Goal: Task Accomplishment & Management: Use online tool/utility

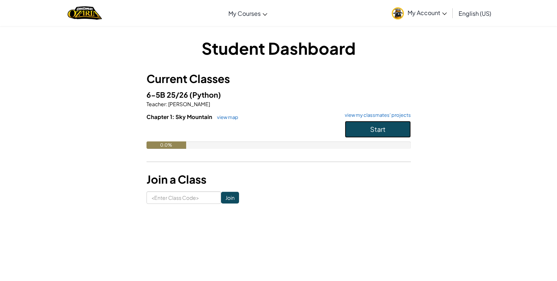
click at [373, 128] on span "Start" at bounding box center [377, 129] width 15 height 8
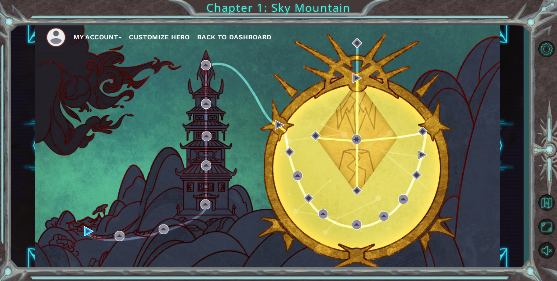
click at [515, 133] on div "My Account Customize Hero Back to Dashboard" at bounding box center [267, 145] width 513 height 247
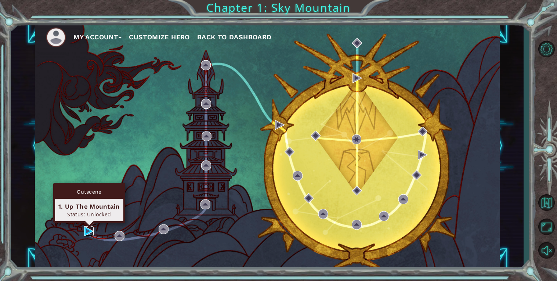
click at [89, 231] on img at bounding box center [89, 231] width 10 height 10
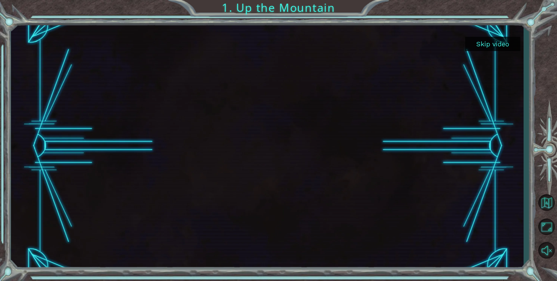
click at [503, 41] on button "Skip video" at bounding box center [493, 44] width 55 height 14
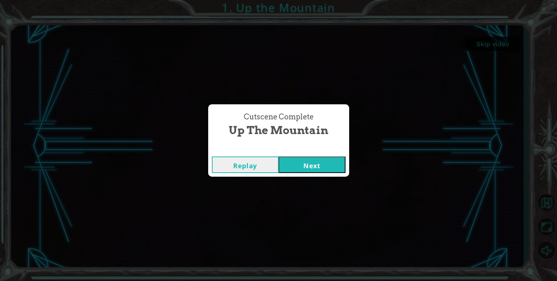
click at [299, 161] on button "Next" at bounding box center [312, 165] width 67 height 17
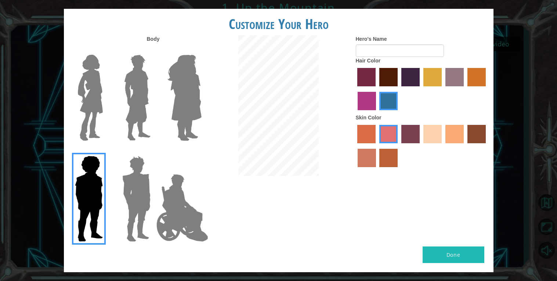
click at [176, 235] on img at bounding box center [183, 207] width 58 height 73
click at [201, 151] on input "Hero Jamie" at bounding box center [201, 151] width 0 height 0
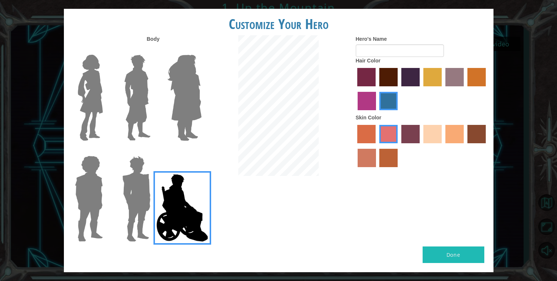
click at [127, 214] on img at bounding box center [136, 199] width 34 height 92
click at [154, 151] on input "Hero Garnet" at bounding box center [154, 151] width 0 height 0
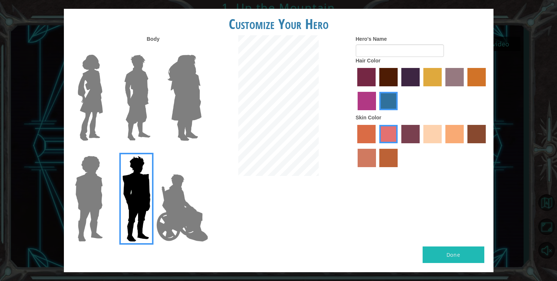
click at [207, 96] on div at bounding box center [278, 106] width 143 height 143
click at [194, 100] on img at bounding box center [185, 98] width 40 height 92
click at [201, 50] on input "Hero Amethyst" at bounding box center [201, 50] width 0 height 0
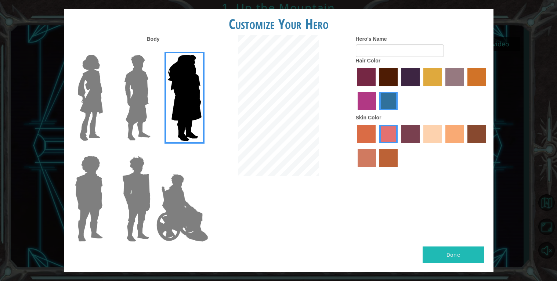
click at [103, 98] on img at bounding box center [90, 98] width 31 height 92
click at [106, 50] on input "Hero Connie" at bounding box center [106, 50] width 0 height 0
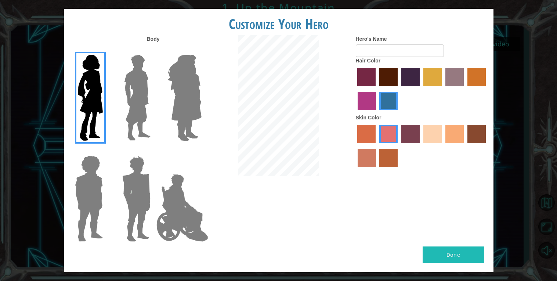
click at [142, 93] on img at bounding box center [137, 98] width 33 height 92
click at [154, 50] on input "Hero Lars" at bounding box center [154, 50] width 0 height 0
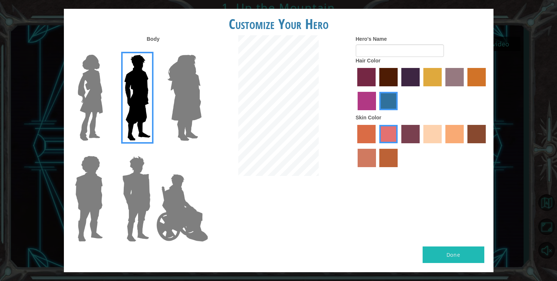
click at [89, 170] on img at bounding box center [89, 199] width 34 height 92
click at [106, 151] on input "Hero Steven" at bounding box center [106, 151] width 0 height 0
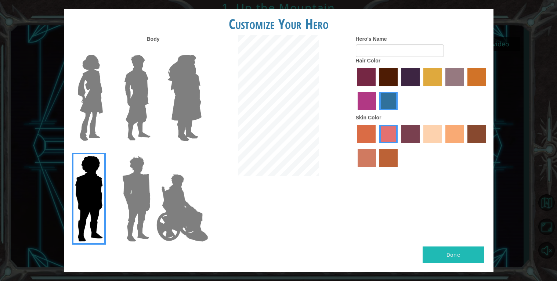
click at [128, 109] on img at bounding box center [137, 98] width 33 height 92
click at [154, 50] on input "Hero Lars" at bounding box center [154, 50] width 0 height 0
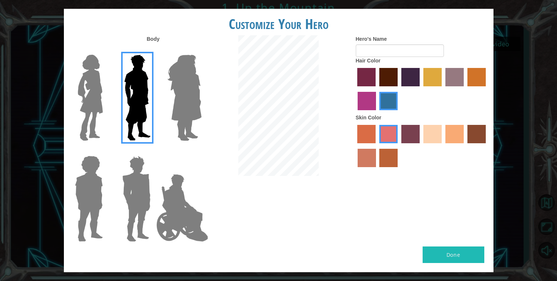
click at [412, 75] on label "hot purple hair color" at bounding box center [411, 77] width 18 height 18
click at [399, 89] on input "hot purple hair color" at bounding box center [399, 89] width 0 height 0
click at [405, 130] on label "tosca skin color" at bounding box center [411, 134] width 18 height 18
click at [399, 146] on input "tosca skin color" at bounding box center [399, 146] width 0 height 0
click at [479, 138] on label "karma skin color" at bounding box center [477, 134] width 18 height 18
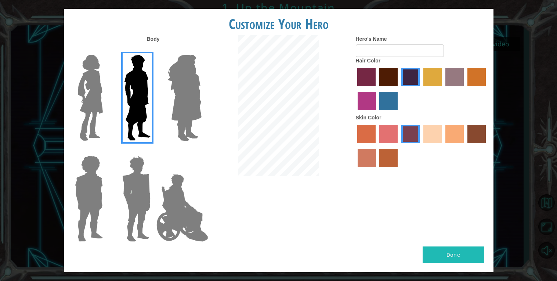
click at [465, 146] on input "karma skin color" at bounding box center [465, 146] width 0 height 0
click at [391, 157] on label "smoke tree skin color" at bounding box center [389, 158] width 18 height 18
click at [377, 170] on input "smoke tree skin color" at bounding box center [377, 170] width 0 height 0
click at [369, 157] on label "burning sand skin color" at bounding box center [367, 158] width 18 height 18
click at [487, 146] on input "burning sand skin color" at bounding box center [487, 146] width 0 height 0
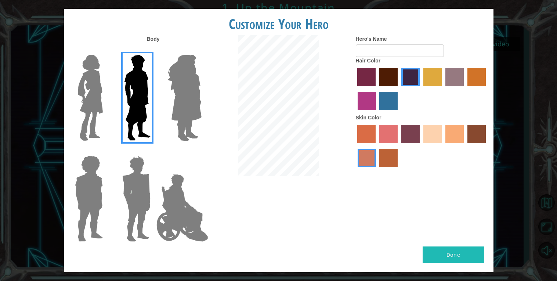
click at [452, 130] on label "tacao skin color" at bounding box center [455, 134] width 18 height 18
click at [443, 146] on input "tacao skin color" at bounding box center [443, 146] width 0 height 0
click at [359, 125] on label "sorbus skin color" at bounding box center [367, 134] width 18 height 18
click at [355, 146] on input "sorbus skin color" at bounding box center [355, 146] width 0 height 0
click at [370, 151] on label "burning sand skin color" at bounding box center [367, 158] width 18 height 18
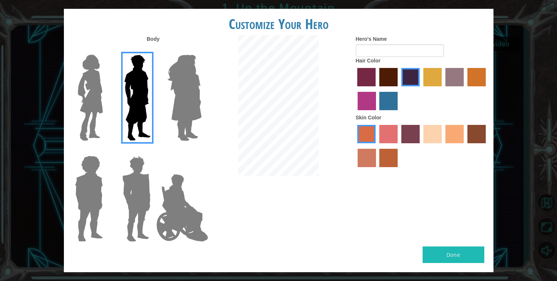
click at [487, 146] on input "burning sand skin color" at bounding box center [487, 146] width 0 height 0
click at [369, 133] on label "sorbus skin color" at bounding box center [367, 134] width 18 height 18
click at [355, 146] on input "sorbus skin color" at bounding box center [355, 146] width 0 height 0
click at [453, 74] on label "bazaar hair color" at bounding box center [455, 77] width 18 height 18
click at [443, 89] on input "bazaar hair color" at bounding box center [443, 89] width 0 height 0
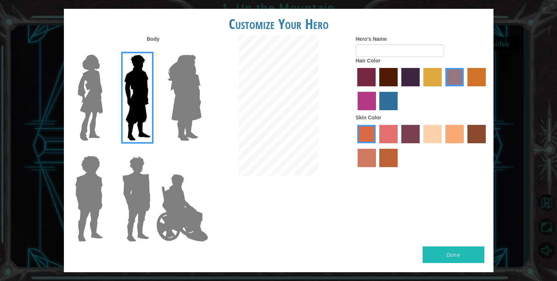
click at [475, 77] on label "gold drop hair color" at bounding box center [477, 77] width 18 height 18
click at [465, 89] on input "gold drop hair color" at bounding box center [465, 89] width 0 height 0
click at [369, 104] on label "medium red violet hair color" at bounding box center [367, 101] width 18 height 18
click at [487, 89] on input "medium red violet hair color" at bounding box center [487, 89] width 0 height 0
click at [370, 61] on label "Hair Color" at bounding box center [368, 60] width 25 height 7
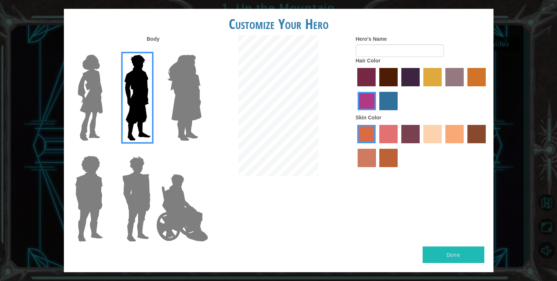
click at [403, 74] on label "hot purple hair color" at bounding box center [411, 77] width 18 height 18
click at [399, 89] on input "hot purple hair color" at bounding box center [399, 89] width 0 height 0
click at [379, 79] on div at bounding box center [422, 90] width 132 height 48
click at [387, 76] on label "maroon hair color" at bounding box center [389, 77] width 18 height 18
click at [377, 89] on input "maroon hair color" at bounding box center [377, 89] width 0 height 0
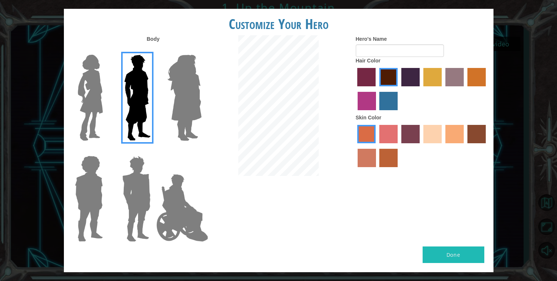
click at [406, 78] on label "hot purple hair color" at bounding box center [411, 77] width 18 height 18
click at [399, 89] on input "hot purple hair color" at bounding box center [399, 89] width 0 height 0
click at [388, 78] on label "maroon hair color" at bounding box center [389, 77] width 18 height 18
click at [377, 89] on input "maroon hair color" at bounding box center [377, 89] width 0 height 0
click at [396, 157] on label "smoke tree skin color" at bounding box center [389, 158] width 18 height 18
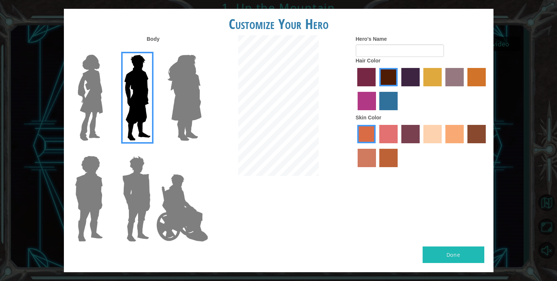
click at [377, 170] on input "smoke tree skin color" at bounding box center [377, 170] width 0 height 0
click at [152, 192] on img at bounding box center [136, 199] width 34 height 92
click at [154, 151] on input "Hero Garnet" at bounding box center [154, 151] width 0 height 0
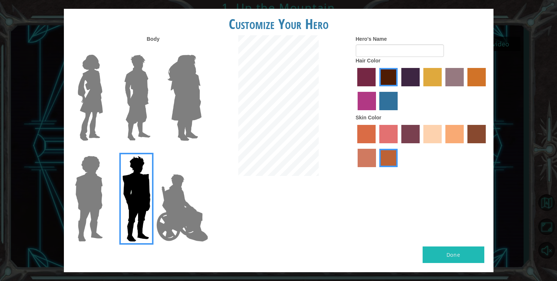
click at [145, 122] on img at bounding box center [137, 98] width 33 height 92
click at [154, 50] on input "Hero Lars" at bounding box center [154, 50] width 0 height 0
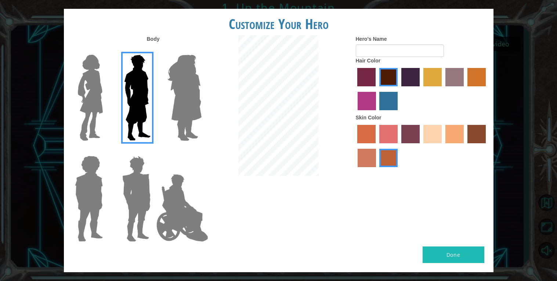
click at [99, 177] on img at bounding box center [89, 199] width 34 height 92
click at [106, 151] on input "Hero Steven" at bounding box center [106, 151] width 0 height 0
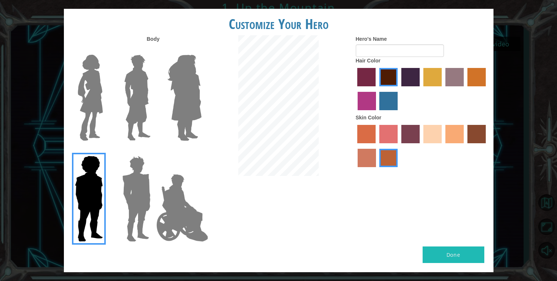
click at [132, 121] on img at bounding box center [137, 98] width 33 height 92
click at [154, 50] on input "Hero Lars" at bounding box center [154, 50] width 0 height 0
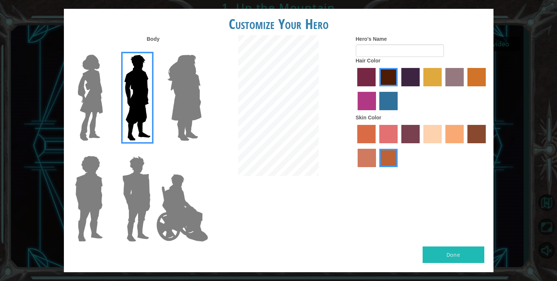
click at [174, 187] on img at bounding box center [183, 207] width 58 height 73
click at [201, 151] on input "Hero Jamie" at bounding box center [201, 151] width 0 height 0
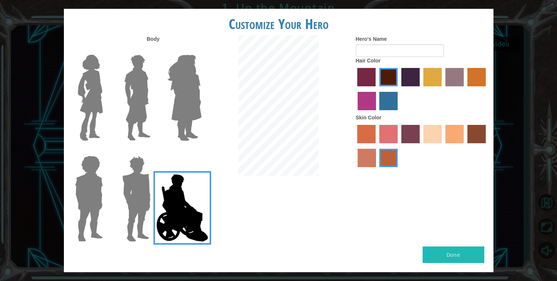
click at [137, 105] on img at bounding box center [137, 98] width 33 height 92
click at [154, 50] on input "Hero Lars" at bounding box center [154, 50] width 0 height 0
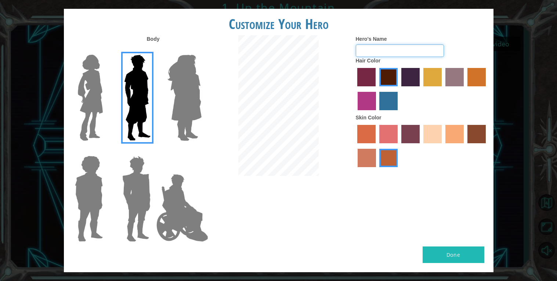
click at [415, 46] on input "Hero's Name" at bounding box center [400, 50] width 88 height 12
type input "MROG"
click at [478, 259] on button "Done" at bounding box center [454, 255] width 62 height 17
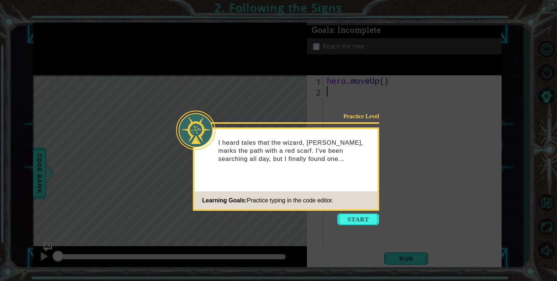
click at [363, 213] on icon at bounding box center [278, 140] width 557 height 281
click at [366, 217] on button "Start" at bounding box center [359, 220] width 42 height 12
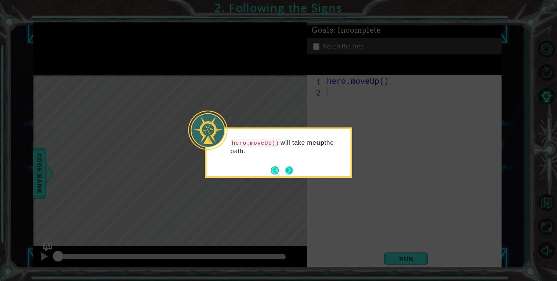
click at [292, 166] on button "Next" at bounding box center [290, 170] width 8 height 8
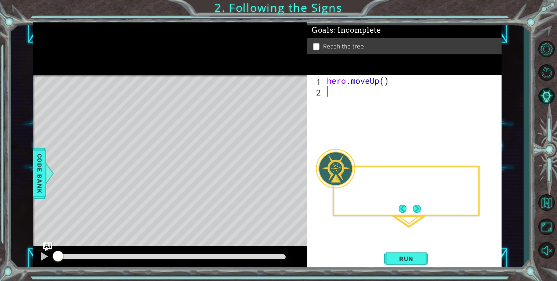
click at [292, 166] on div "Level Map" at bounding box center [203, 183] width 340 height 216
click at [416, 218] on div "hero . moveUp ( )" at bounding box center [415, 171] width 178 height 192
click at [415, 210] on button "Next" at bounding box center [417, 209] width 8 height 8
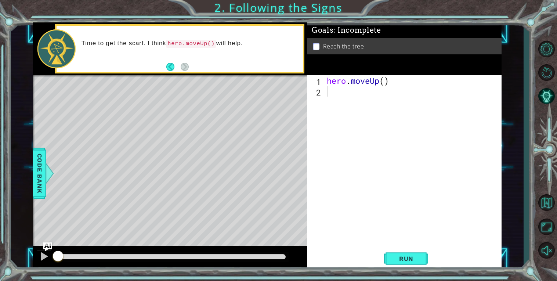
click at [332, 101] on div "hero . moveUp ( )" at bounding box center [415, 171] width 178 height 192
drag, startPoint x: 327, startPoint y: 79, endPoint x: 392, endPoint y: 84, distance: 64.8
click at [392, 84] on div "hero . moveUp ( )" at bounding box center [415, 171] width 178 height 192
type textarea "hero.moveUp()"
click at [330, 97] on div "hero . moveUp ( )" at bounding box center [415, 171] width 178 height 192
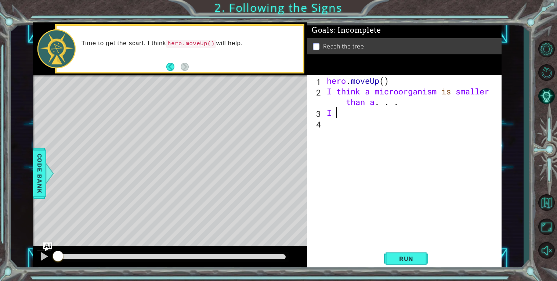
type textarea "I"
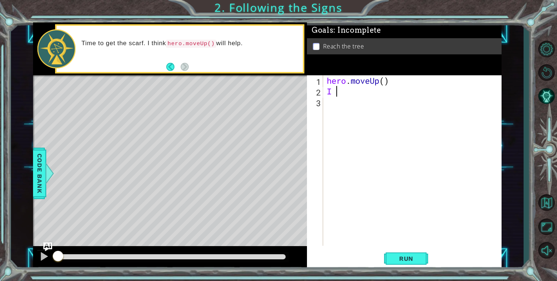
type textarea "I"
type textarea "hero.moveUp()"
click at [355, 94] on div "hero . moveUp ( )" at bounding box center [415, 171] width 178 height 192
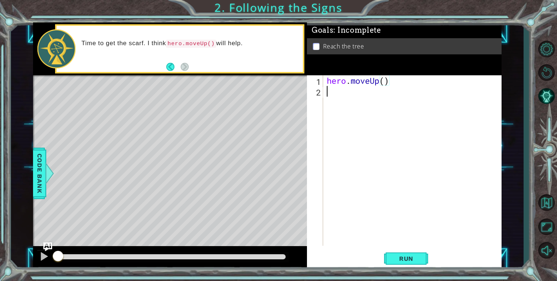
scroll to position [0, 0]
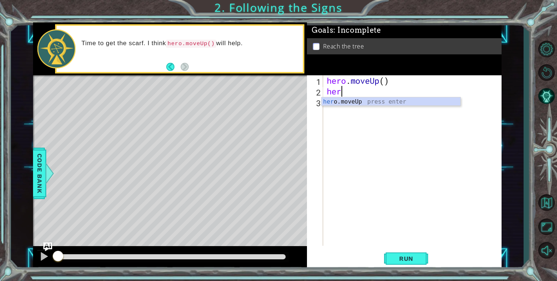
type textarea "hero"
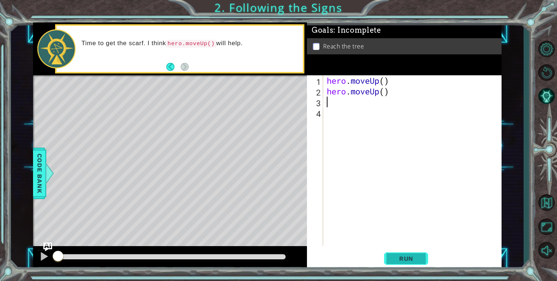
click at [406, 256] on span "Run" at bounding box center [406, 258] width 29 height 7
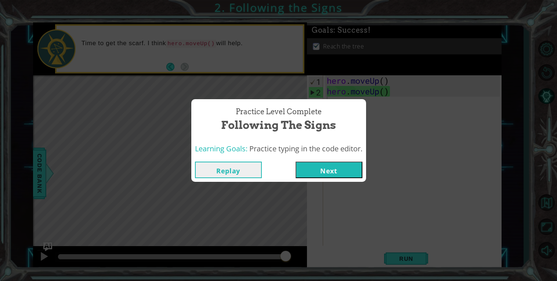
click at [327, 171] on button "Next" at bounding box center [329, 170] width 67 height 17
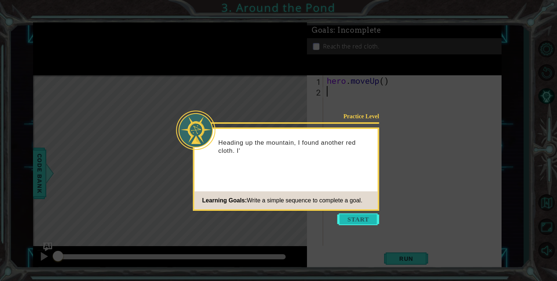
click at [355, 216] on button "Start" at bounding box center [359, 220] width 42 height 12
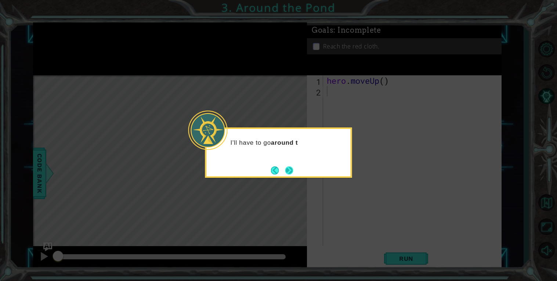
click at [293, 170] on button "Next" at bounding box center [290, 170] width 8 height 8
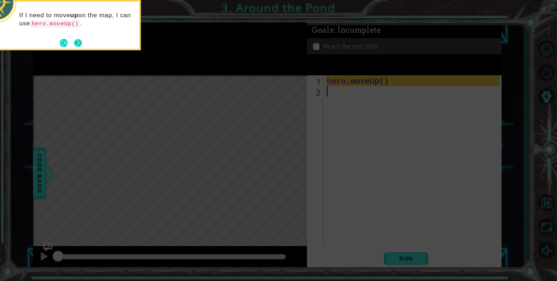
click at [82, 43] on button "Next" at bounding box center [78, 43] width 8 height 8
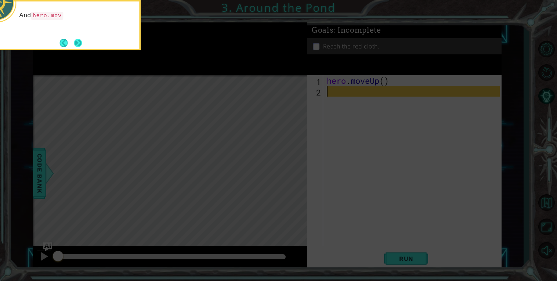
click at [79, 44] on button "Next" at bounding box center [78, 43] width 8 height 8
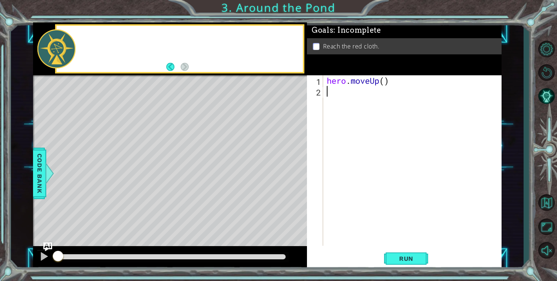
click at [79, 44] on div at bounding box center [189, 49] width 227 height 18
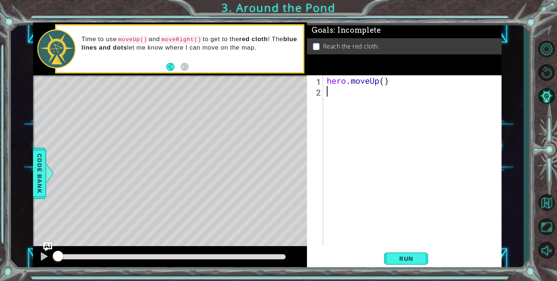
click at [333, 92] on div "hero . moveUp ( )" at bounding box center [415, 171] width 178 height 192
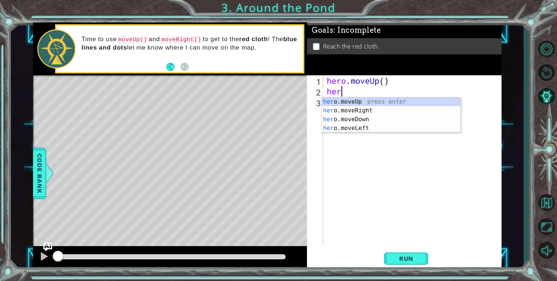
type textarea "hero"
click at [363, 101] on div "hero .moveUp press enter hero .moveRight press enter hero .moveDown press enter…" at bounding box center [391, 123] width 139 height 53
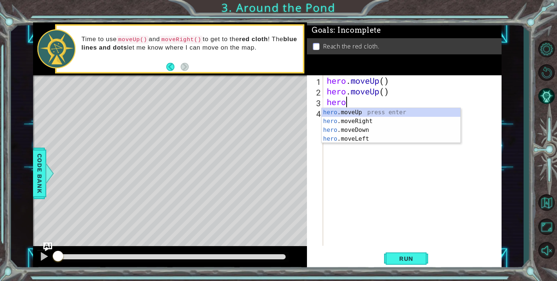
type textarea "hero"
click at [346, 111] on div "hero .moveUp press enter hero .moveRight press enter hero .moveDown press enter…" at bounding box center [391, 134] width 139 height 53
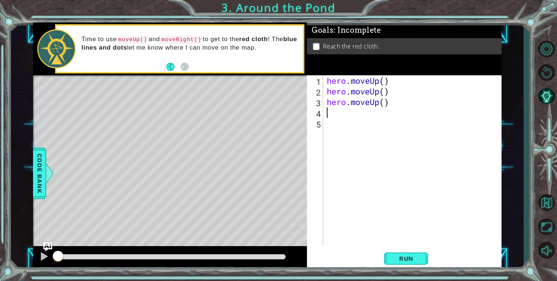
scroll to position [0, 0]
type textarea "h"
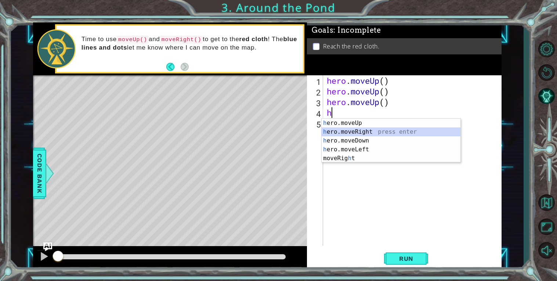
click at [362, 132] on div "h ero.moveUp press enter h ero.moveRight press enter h ero.moveDown press enter…" at bounding box center [391, 150] width 139 height 62
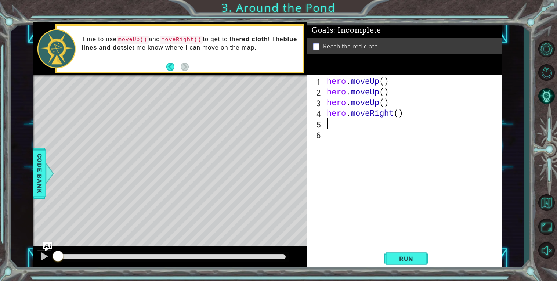
type textarea "h"
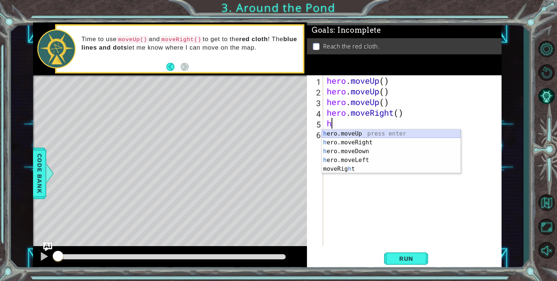
click at [344, 134] on div "h ero.moveUp press enter h ero.moveRight press enter h ero.moveDown press enter…" at bounding box center [391, 160] width 139 height 62
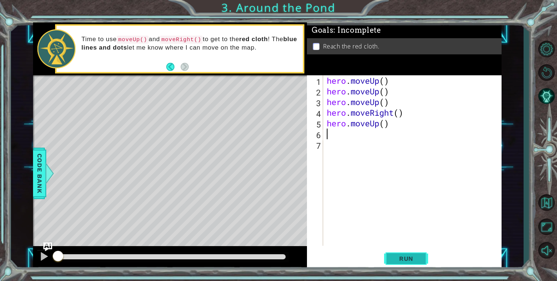
click at [423, 255] on button "Run" at bounding box center [406, 258] width 44 height 19
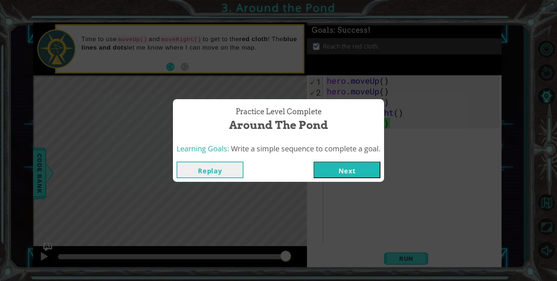
click at [370, 172] on button "Next" at bounding box center [347, 170] width 67 height 17
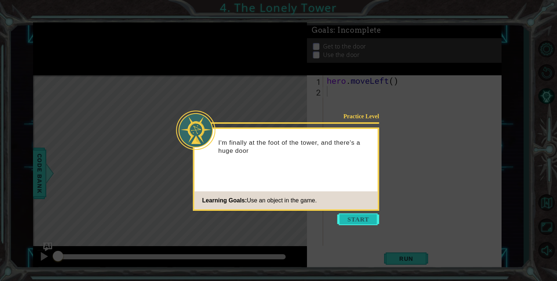
click at [349, 216] on button "Start" at bounding box center [359, 220] width 42 height 12
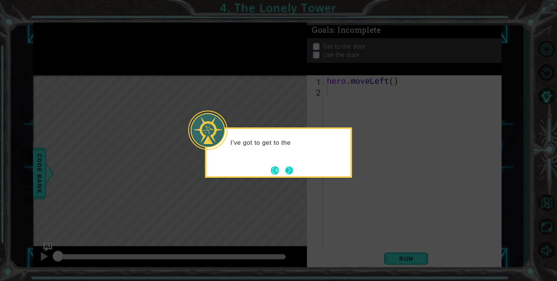
click at [286, 171] on button "Next" at bounding box center [290, 170] width 8 height 8
click at [287, 170] on button "Next" at bounding box center [289, 170] width 8 height 8
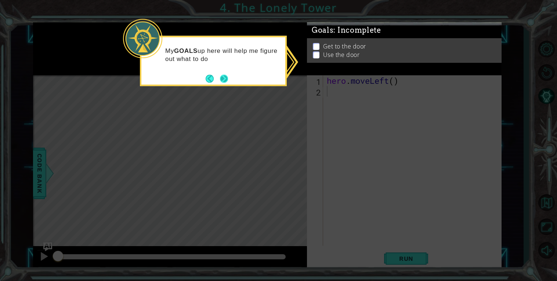
click at [226, 80] on button "Next" at bounding box center [224, 79] width 8 height 8
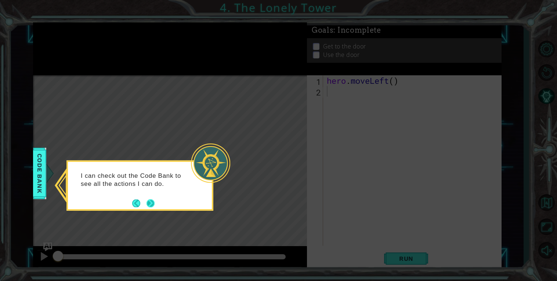
click at [154, 201] on button "Next" at bounding box center [151, 203] width 8 height 8
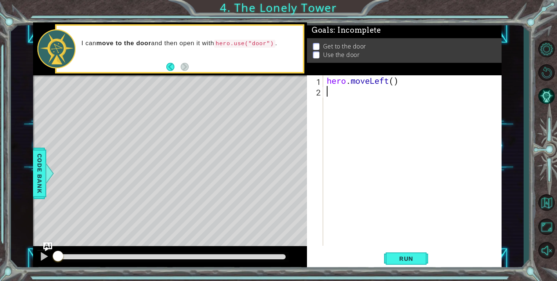
click at [344, 96] on div "hero . moveLeft ( )" at bounding box center [415, 171] width 178 height 192
type textarea "h"
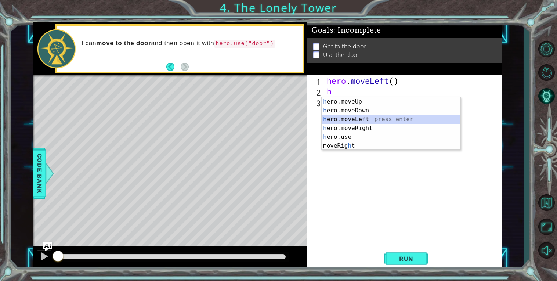
click at [354, 119] on div "h ero.moveUp press enter h ero.moveDown press enter h ero.moveLeft press enter …" at bounding box center [391, 132] width 139 height 71
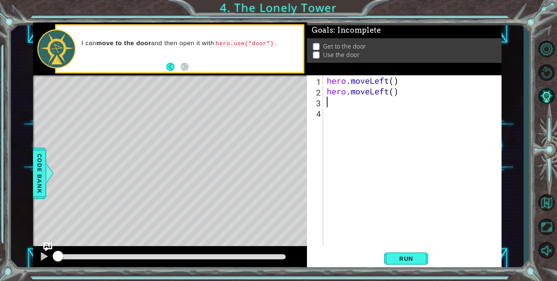
type textarea "h"
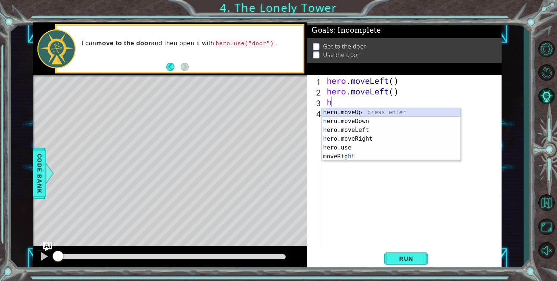
click at [347, 114] on div "h ero.moveUp press enter h ero.moveDown press enter h ero.moveLeft press enter …" at bounding box center [391, 143] width 139 height 71
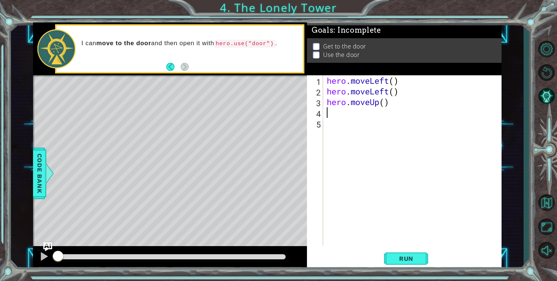
type textarea "h"
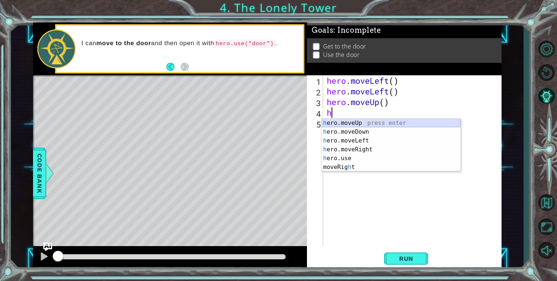
click at [355, 123] on div "h ero.moveUp press enter h ero.moveDown press enter h ero.moveLeft press enter …" at bounding box center [391, 154] width 139 height 71
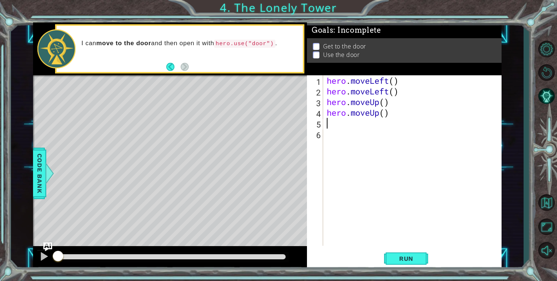
click at [353, 122] on div "hero . moveLeft ( ) hero . moveLeft ( ) hero . moveUp ( ) hero . moveUp ( )" at bounding box center [415, 171] width 178 height 192
type textarea "h"
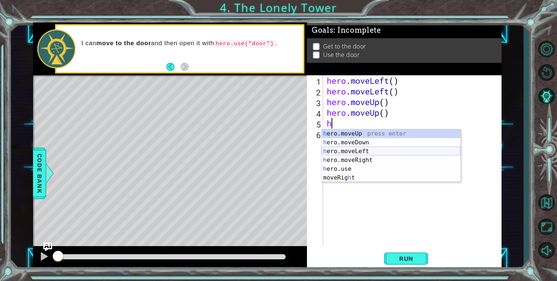
click at [365, 155] on div "h ero.moveUp press enter h ero.moveDown press enter h ero.moveLeft press enter …" at bounding box center [391, 164] width 139 height 71
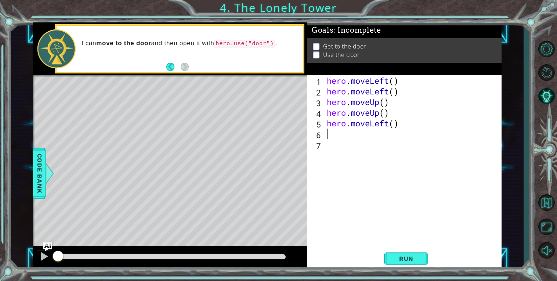
click at [388, 125] on div "hero . moveLeft ( ) hero . moveLeft ( ) hero . moveUp ( ) hero . moveUp ( ) her…" at bounding box center [415, 171] width 178 height 192
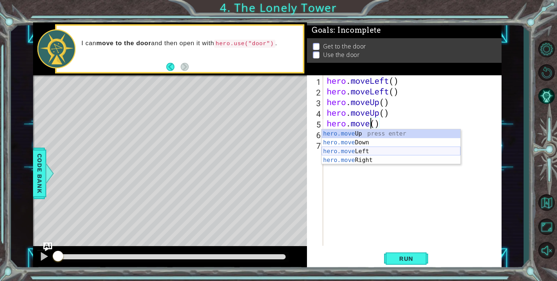
click at [383, 150] on div "hero.move Up press enter hero.move Down press enter hero.move Left press enter …" at bounding box center [391, 155] width 139 height 53
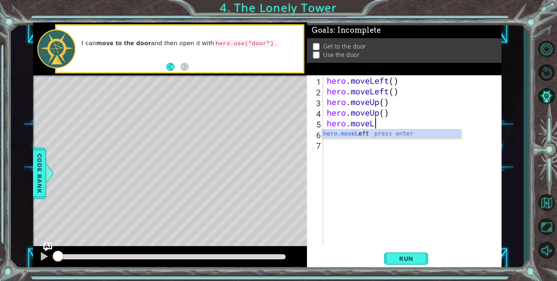
type textarea "hero.move"
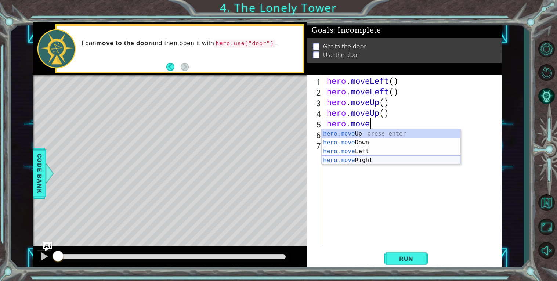
click at [362, 162] on div "hero.move Up press enter hero.move Down press enter hero.move Left press enter …" at bounding box center [391, 155] width 139 height 53
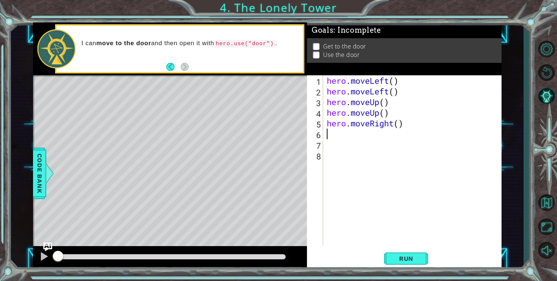
type textarea "h"
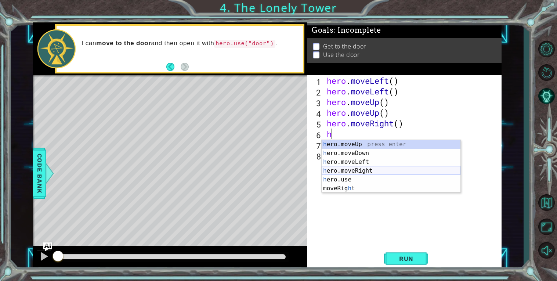
click at [366, 169] on div "h ero.moveUp press enter h ero.moveDown press enter h ero.moveLeft press enter …" at bounding box center [391, 175] width 139 height 71
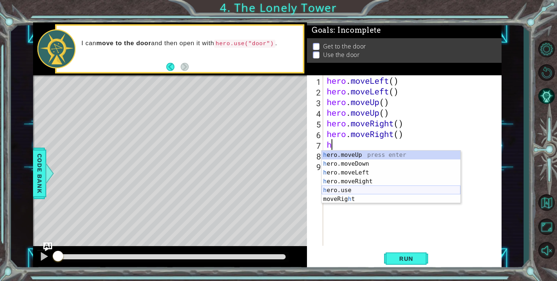
click at [347, 191] on div "h ero.moveUp press enter h ero.moveDown press enter h ero.moveLeft press enter …" at bounding box center [391, 186] width 139 height 71
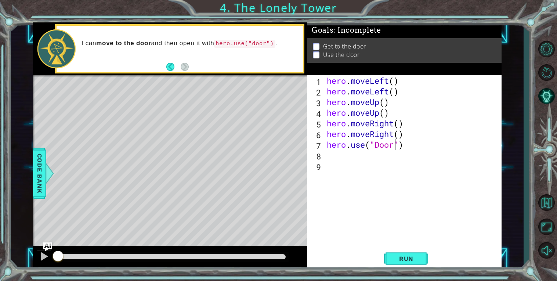
scroll to position [0, 3]
click at [403, 261] on span "Run" at bounding box center [406, 258] width 29 height 7
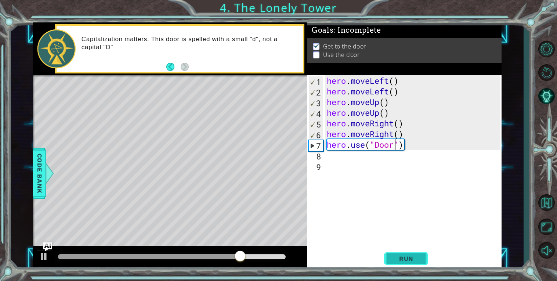
click at [396, 254] on button "Run" at bounding box center [406, 258] width 44 height 19
click at [396, 252] on button "Run" at bounding box center [406, 258] width 44 height 19
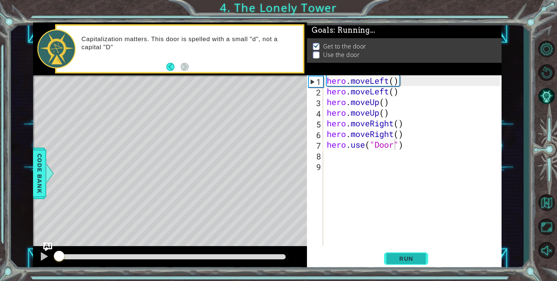
click at [396, 252] on button "Run" at bounding box center [406, 258] width 44 height 19
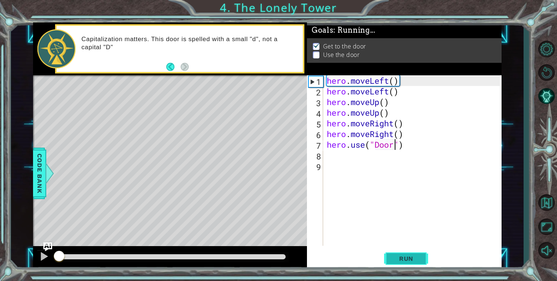
click at [396, 252] on button "Run" at bounding box center [406, 258] width 44 height 19
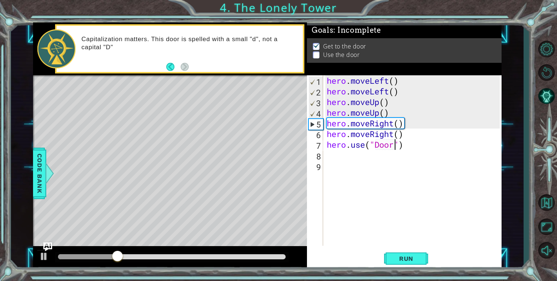
click at [380, 145] on div "hero . moveLeft ( ) hero . moveLeft ( ) hero . moveUp ( ) hero . moveUp ( ) her…" at bounding box center [415, 171] width 178 height 192
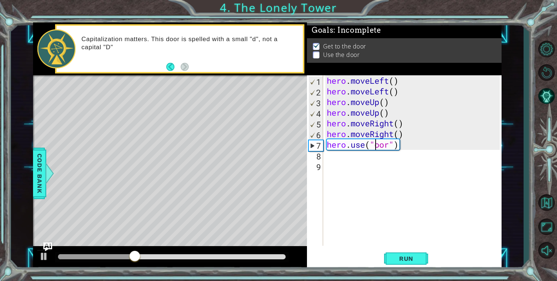
scroll to position [0, 2]
type textarea "hero.use("door")"
click at [419, 261] on span "Run" at bounding box center [406, 258] width 29 height 7
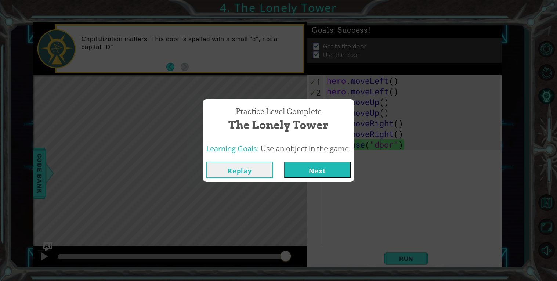
click at [302, 177] on button "Next" at bounding box center [317, 170] width 67 height 17
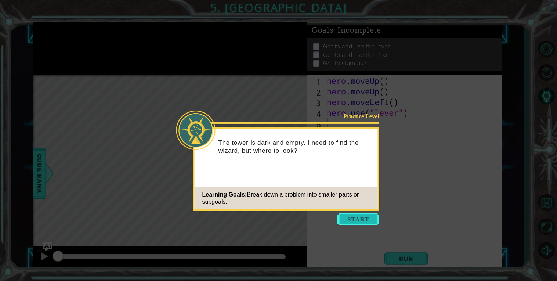
click at [348, 218] on button "Start" at bounding box center [359, 220] width 42 height 12
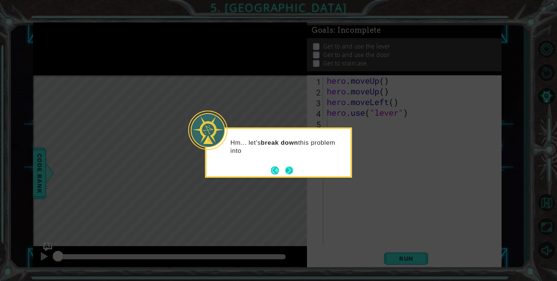
click at [294, 172] on button "Next" at bounding box center [290, 170] width 8 height 8
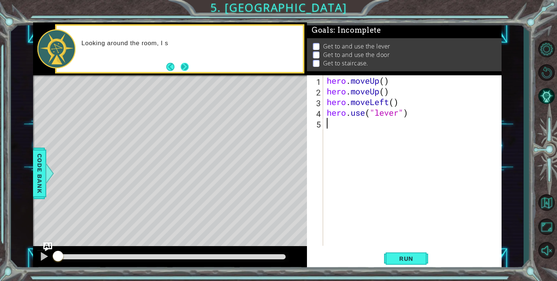
click at [189, 69] on button "Next" at bounding box center [185, 67] width 8 height 8
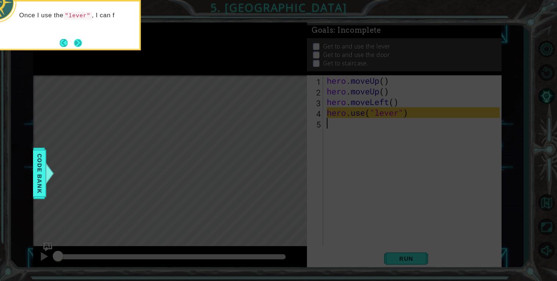
click at [80, 45] on button "Next" at bounding box center [78, 43] width 8 height 8
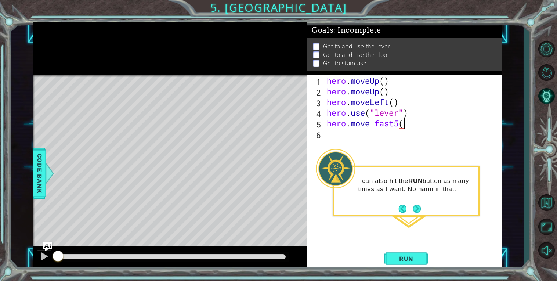
scroll to position [0, 3]
click at [401, 264] on button "Run" at bounding box center [406, 258] width 44 height 19
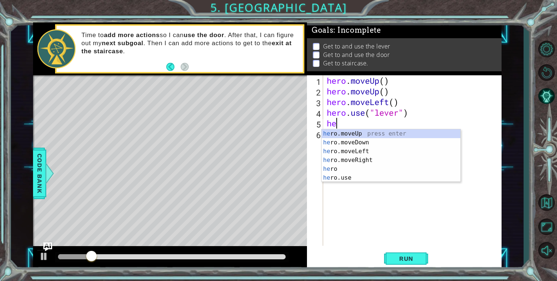
scroll to position [0, 0]
type textarea "h"
type textarea "hero.use("lever")"
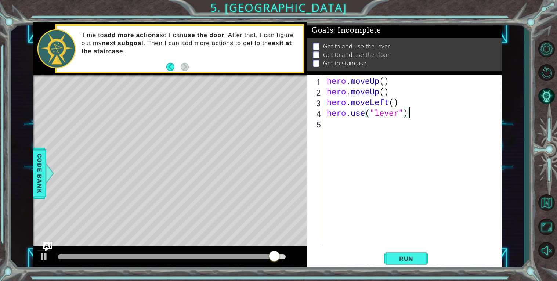
click at [327, 122] on div "hero . moveUp ( ) hero . moveUp ( ) hero . moveLeft ( ) hero . use ( "lever" )" at bounding box center [415, 171] width 178 height 192
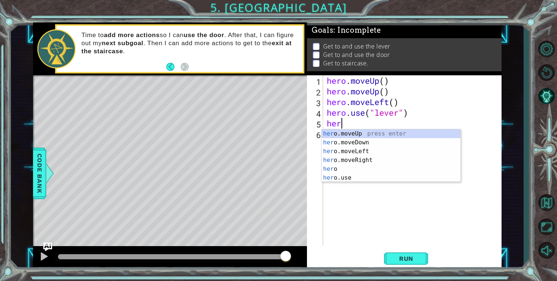
type textarea "hero"
click at [388, 168] on div "hero press enter hero .moveUp press enter hero .moveDown press enter hero .move…" at bounding box center [391, 164] width 139 height 71
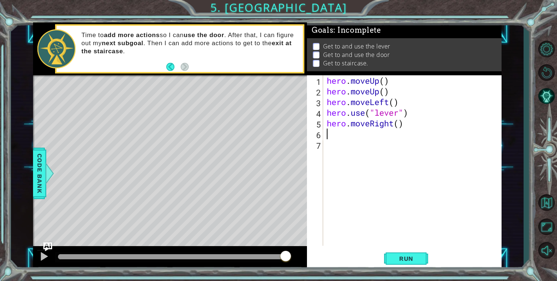
scroll to position [0, 0]
type textarea "h"
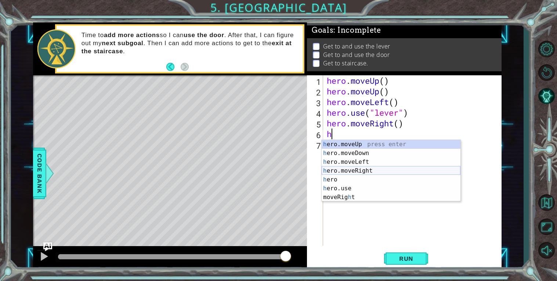
click at [352, 169] on div "h ero.moveUp press enter h ero.moveDown press enter h ero.moveLeft press enter …" at bounding box center [391, 179] width 139 height 79
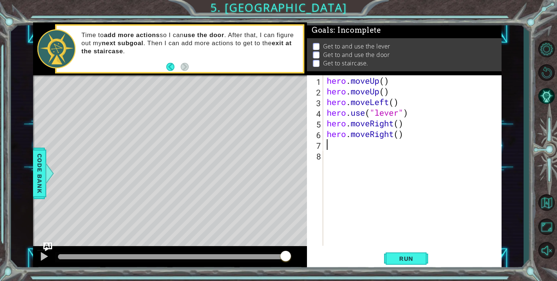
type textarea "h"
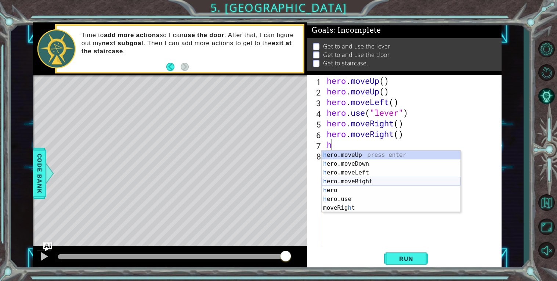
click at [359, 180] on div "h ero.moveUp press enter h ero.moveDown press enter h ero.moveLeft press enter …" at bounding box center [391, 190] width 139 height 79
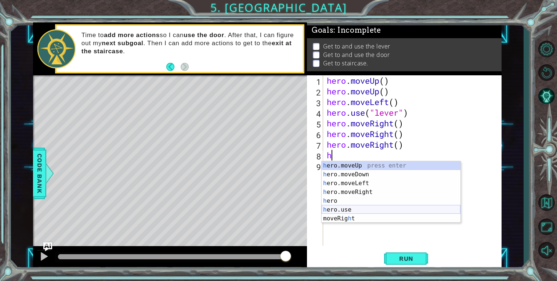
click at [341, 209] on div "h ero.moveUp press enter h ero.moveDown press enter h ero.moveLeft press enter …" at bounding box center [391, 200] width 139 height 79
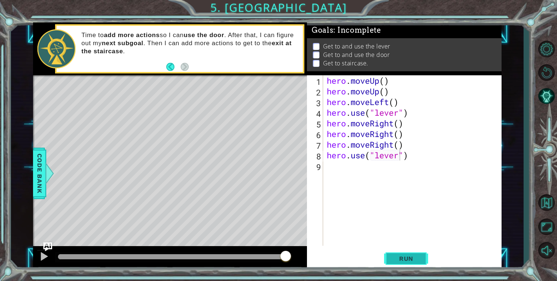
click at [402, 256] on span "Run" at bounding box center [406, 258] width 29 height 7
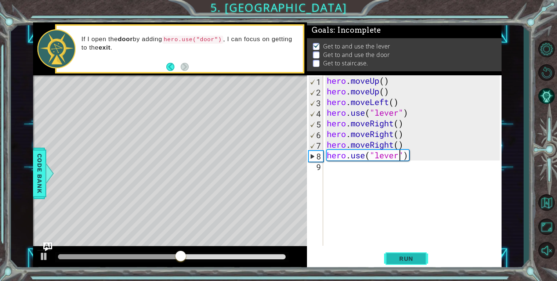
click at [402, 256] on span "Run" at bounding box center [406, 258] width 29 height 7
type textarea "hero.use("door")"
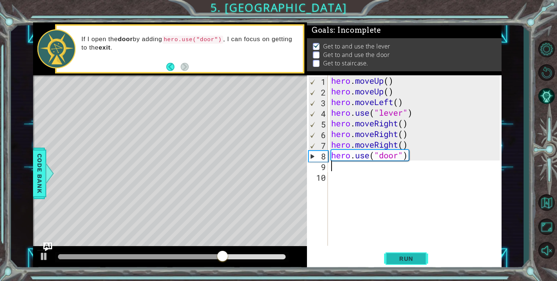
click at [413, 258] on span "Run" at bounding box center [406, 258] width 29 height 7
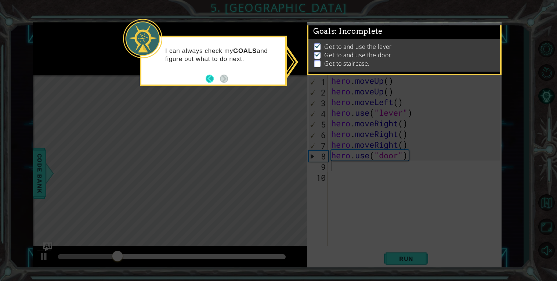
click at [212, 76] on button "Back" at bounding box center [213, 79] width 14 height 8
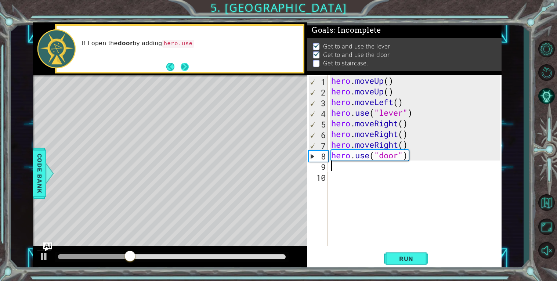
click at [187, 71] on button "Next" at bounding box center [185, 67] width 8 height 8
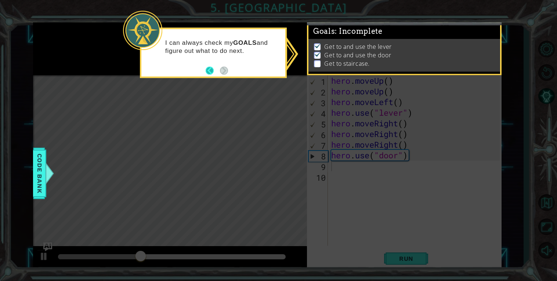
click at [208, 71] on button "Back" at bounding box center [213, 71] width 14 height 8
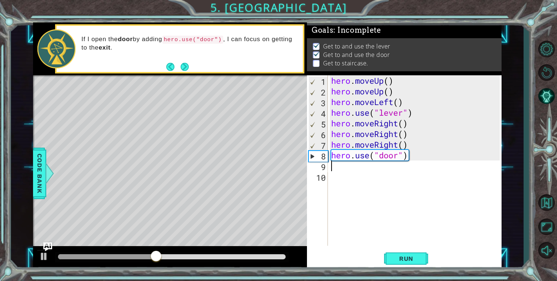
type textarea "h"
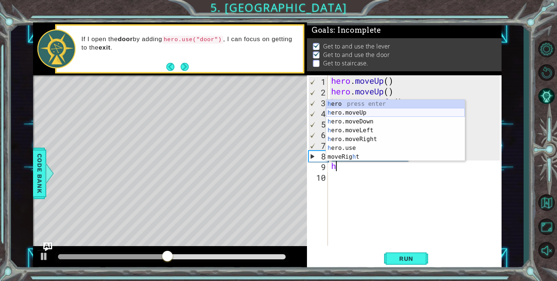
click at [354, 112] on div "h ero press enter h ero.moveUp press enter h ero.moveDown press enter h ero.mov…" at bounding box center [395, 139] width 139 height 79
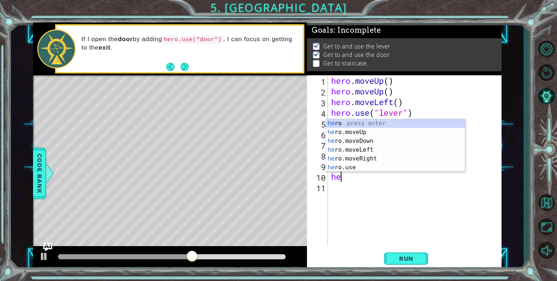
type textarea "her"
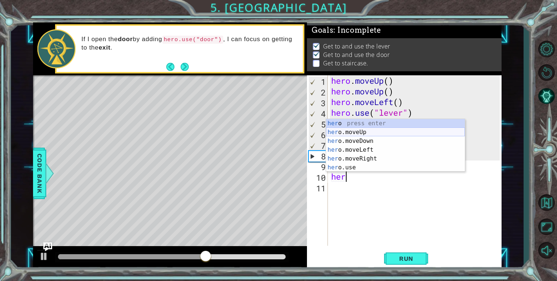
click at [345, 130] on div "her o press enter her o.moveUp press enter her o.moveDown press enter her o.mov…" at bounding box center [395, 154] width 139 height 71
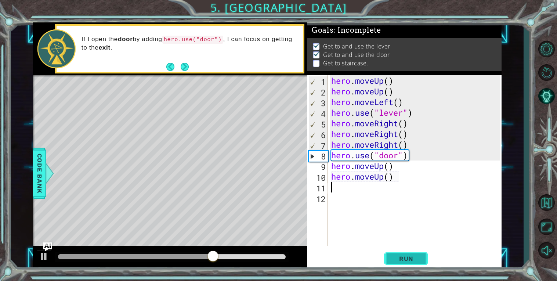
click at [408, 257] on span "Run" at bounding box center [406, 258] width 29 height 7
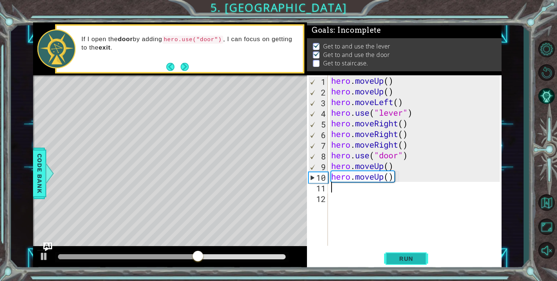
type textarea "h"
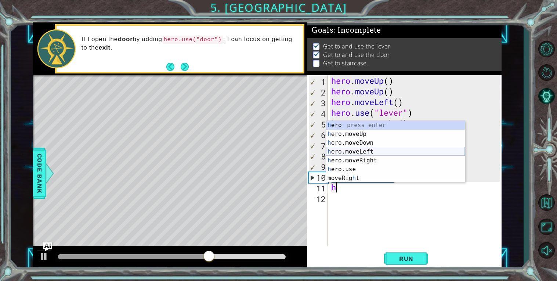
click at [364, 149] on div "h ero press enter h ero.moveUp press enter h ero.moveDown press enter h ero.mov…" at bounding box center [395, 160] width 139 height 79
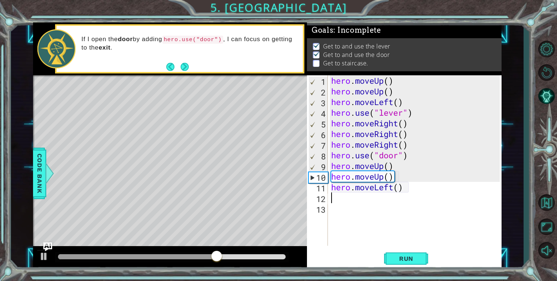
type textarea "h"
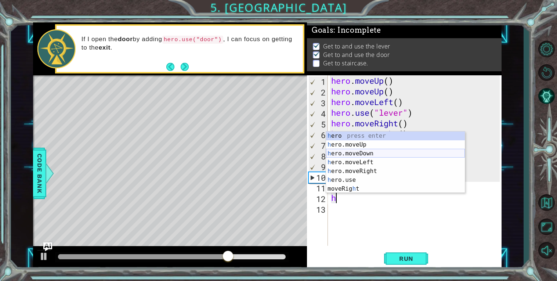
click at [367, 158] on div "h ero press enter h ero.moveUp press enter h ero.moveDown press enter h ero.mov…" at bounding box center [395, 171] width 139 height 79
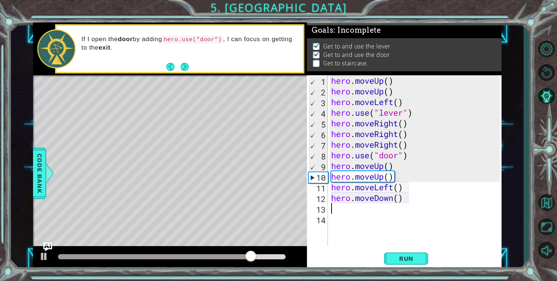
type textarea "h"
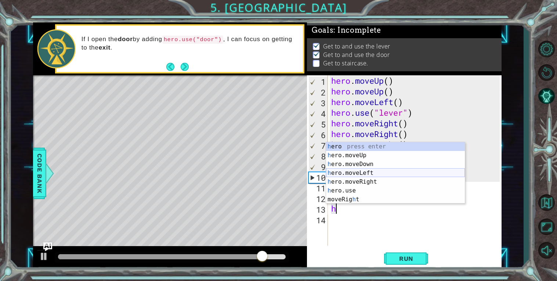
click at [354, 170] on div "h ero press enter h ero.moveUp press enter h ero.moveDown press enter h ero.mov…" at bounding box center [395, 181] width 139 height 79
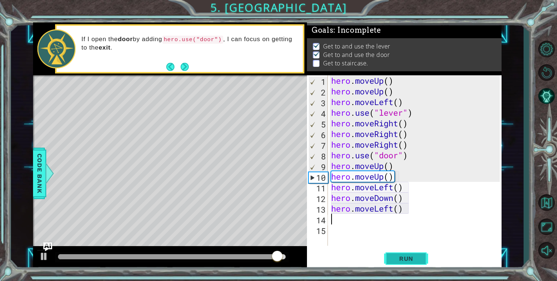
click at [421, 262] on span "Run" at bounding box center [406, 258] width 29 height 7
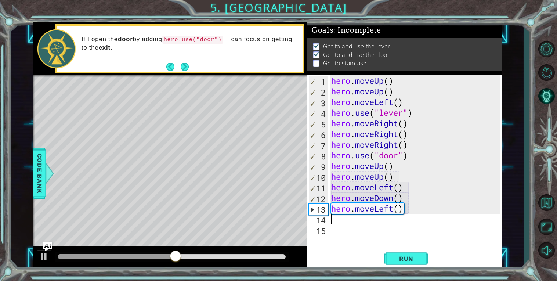
click at [393, 200] on div "hero . moveUp ( ) hero . moveUp ( ) hero . moveLeft ( ) hero . use ( "lever" ) …" at bounding box center [417, 171] width 174 height 192
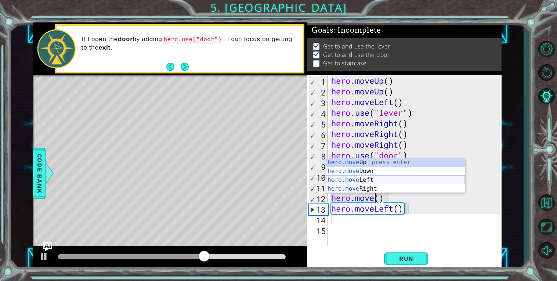
click at [377, 180] on div "hero.move Up press enter hero.move Down press enter hero.move Left press enter …" at bounding box center [395, 184] width 139 height 53
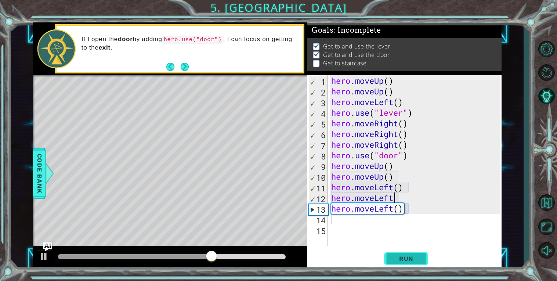
click at [423, 255] on button "Run" at bounding box center [406, 258] width 44 height 19
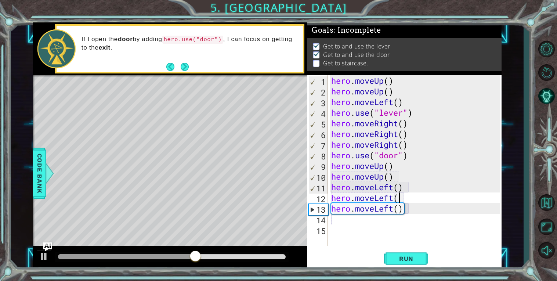
scroll to position [0, 3]
type textarea "hero.moveLeft()"
click at [420, 259] on span "Run" at bounding box center [406, 258] width 29 height 7
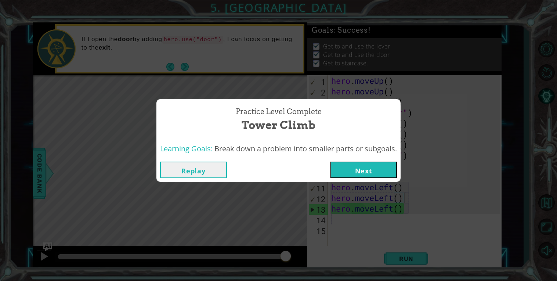
click at [348, 165] on button "Next" at bounding box center [363, 170] width 67 height 17
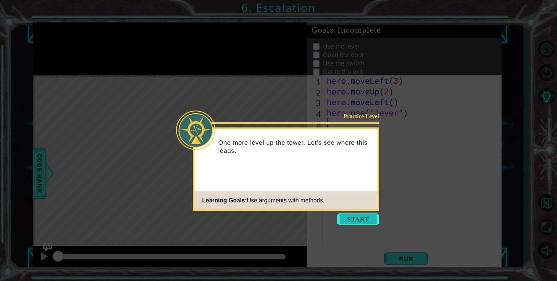
click at [345, 216] on button "Start" at bounding box center [359, 220] width 42 height 12
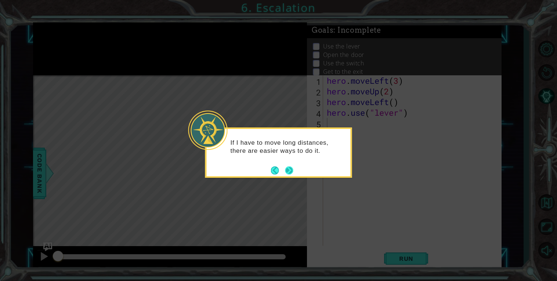
click at [293, 173] on button "Next" at bounding box center [289, 170] width 8 height 8
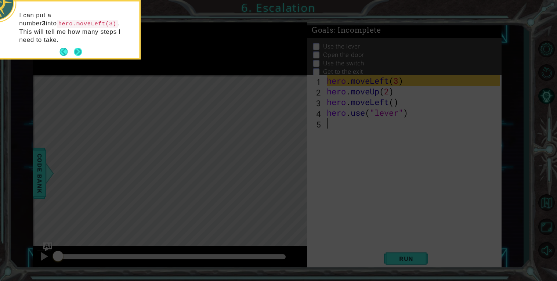
click at [80, 48] on button "Next" at bounding box center [78, 52] width 8 height 8
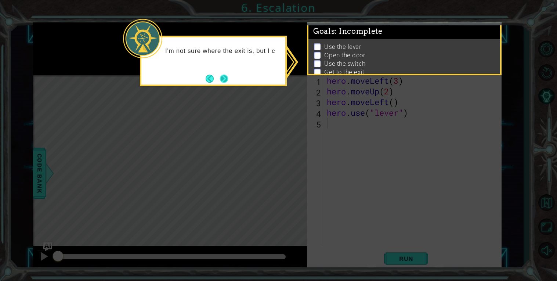
click at [222, 80] on button "Next" at bounding box center [224, 79] width 8 height 8
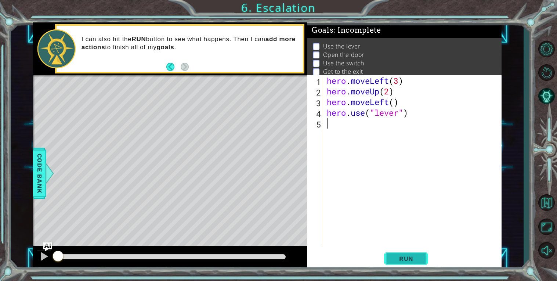
click at [402, 254] on button "Run" at bounding box center [406, 258] width 44 height 19
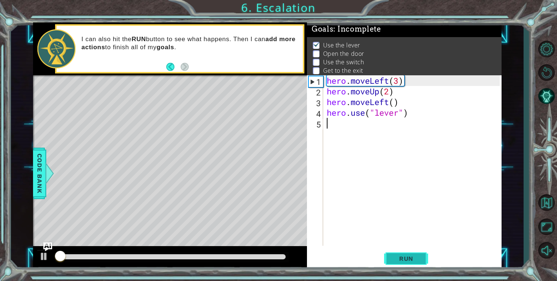
scroll to position [2, 0]
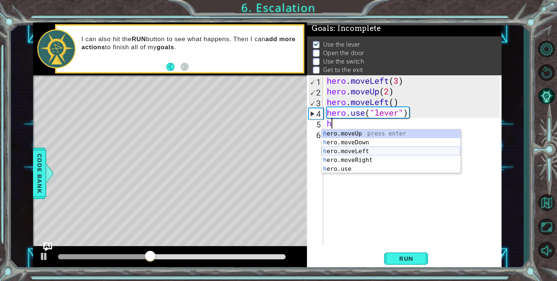
click at [369, 148] on div "h ero.moveUp press enter h ero.moveDown press enter h ero.moveLeft press enter …" at bounding box center [391, 160] width 139 height 62
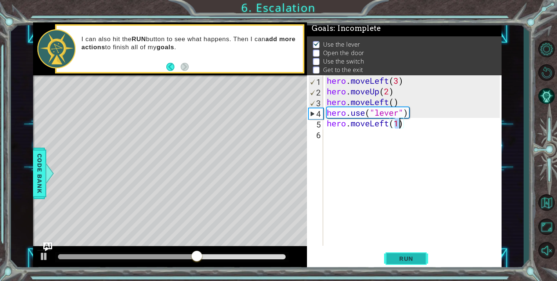
type textarea "hero.moveLeft(1)"
click at [412, 259] on span "Run" at bounding box center [406, 258] width 29 height 7
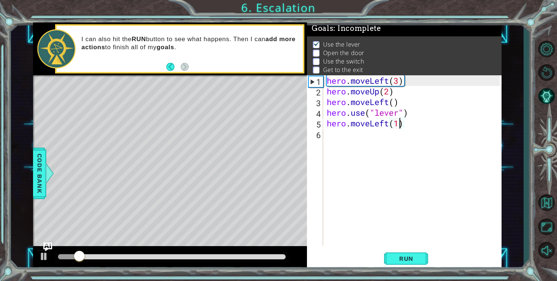
click at [348, 141] on div "hero . moveLeft ( 3 ) hero . moveUp ( 2 ) hero . moveLeft ( ) hero . use ( "lev…" at bounding box center [415, 171] width 178 height 192
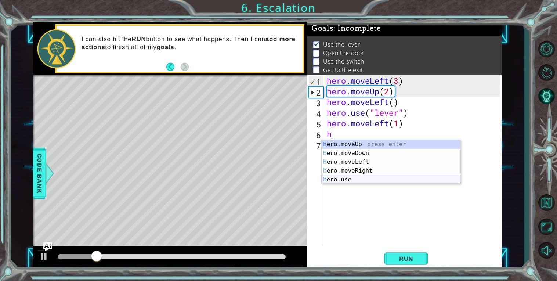
click at [363, 178] on div "h ero.moveUp press enter h ero.moveDown press enter h ero.moveLeft press enter …" at bounding box center [391, 171] width 139 height 62
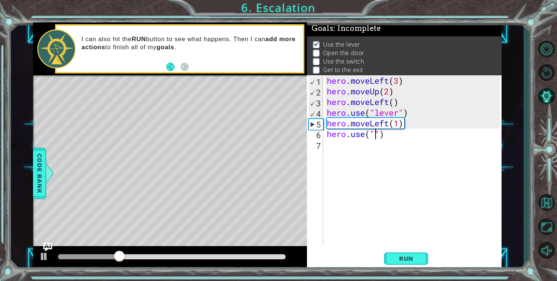
scroll to position [0, 2]
type textarea "hero.use("door")"
click at [422, 253] on button "Run" at bounding box center [406, 258] width 44 height 19
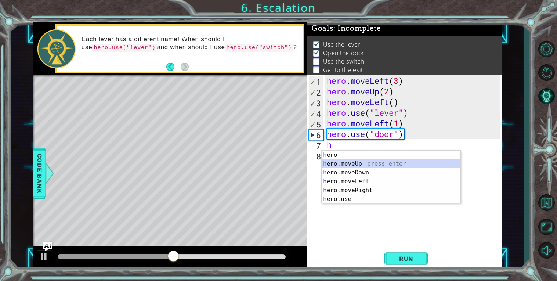
click at [360, 162] on div "h ero press enter h ero.moveUp press enter h ero.moveDown press enter h ero.mov…" at bounding box center [391, 186] width 139 height 71
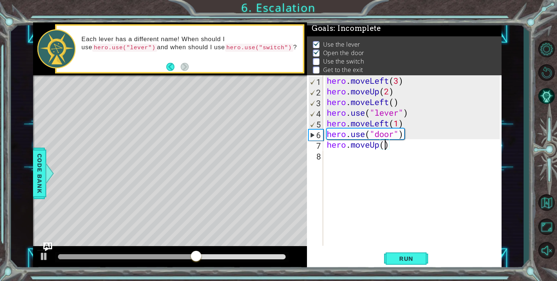
type textarea "hero.moveUp(2)"
click at [351, 153] on div "hero . moveLeft ( 3 ) hero . moveUp ( 2 ) hero . moveLeft ( ) hero . use ( "lev…" at bounding box center [415, 171] width 178 height 192
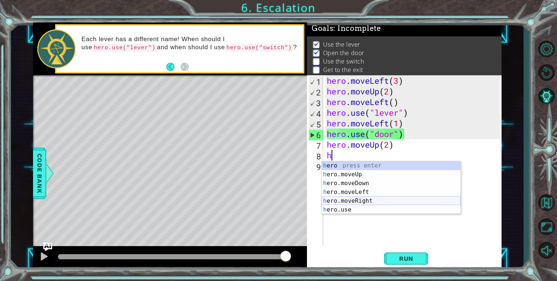
click at [360, 198] on div "h ero press enter h ero.moveUp press enter h ero.moveDown press enter h ero.mov…" at bounding box center [391, 196] width 139 height 71
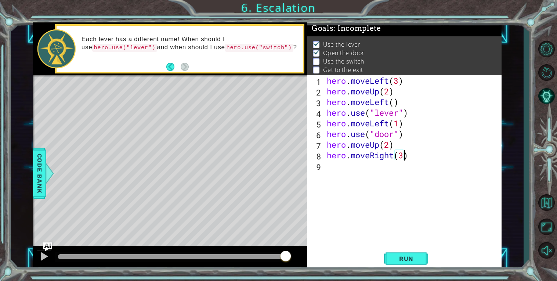
scroll to position [0, 3]
type textarea "hero.moveRight(3)"
click at [414, 255] on span "Run" at bounding box center [406, 258] width 29 height 7
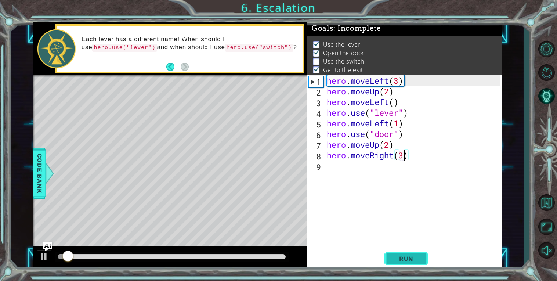
click at [414, 255] on span "Run" at bounding box center [406, 258] width 29 height 7
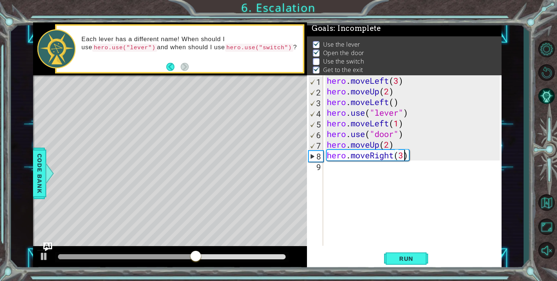
click at [356, 182] on div "hero . moveLeft ( 3 ) hero . moveUp ( 2 ) hero . moveLeft ( ) hero . use ( "lev…" at bounding box center [415, 171] width 178 height 192
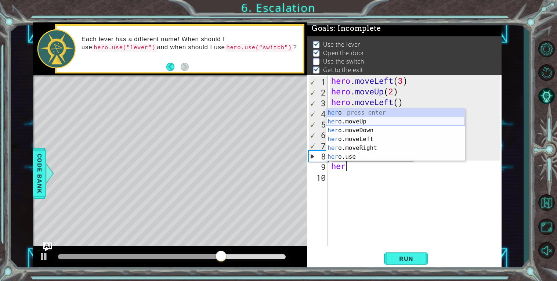
click at [372, 123] on div "her o press enter her o.moveUp press enter her o.moveDown press enter her o.mov…" at bounding box center [395, 143] width 139 height 71
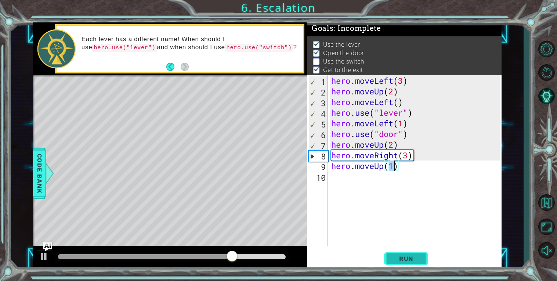
click at [420, 262] on span "Run" at bounding box center [406, 258] width 29 height 7
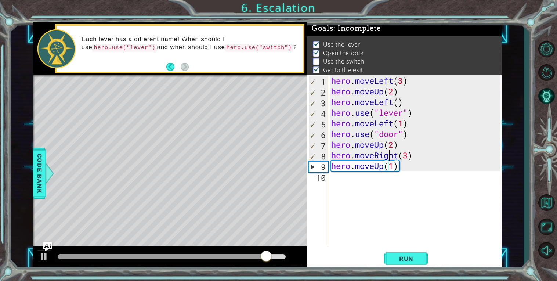
click at [388, 160] on div "hero . moveLeft ( 3 ) hero . moveUp ( 2 ) hero . moveLeft ( ) hero . use ( "lev…" at bounding box center [417, 171] width 174 height 192
click at [401, 169] on div "hero . moveLeft ( 3 ) hero . moveUp ( 2 ) hero . moveLeft ( ) hero . use ( "lev…" at bounding box center [417, 171] width 174 height 192
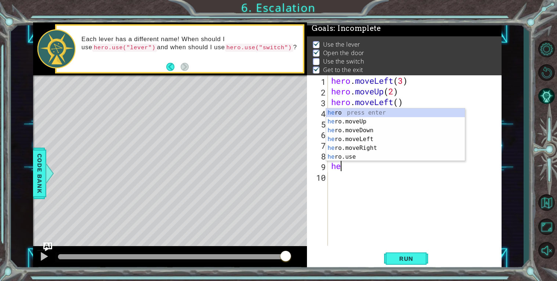
type textarea "h"
click at [376, 158] on div "h ero press enter h ero.moveUp press enter h ero.moveDown press enter h ero.mov…" at bounding box center [395, 143] width 139 height 71
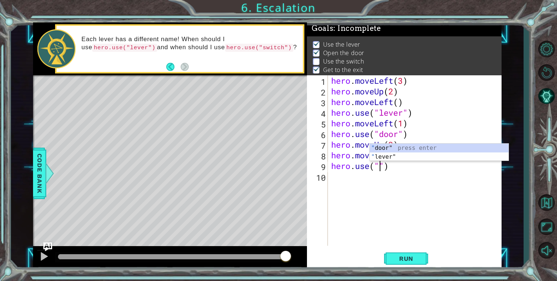
scroll to position [0, 2]
click at [388, 155] on div "" door" press enter " lever" press enter" at bounding box center [439, 161] width 139 height 35
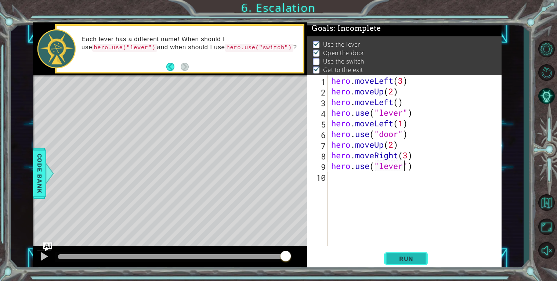
type textarea "hero.use("lever")"
click at [415, 261] on span "Run" at bounding box center [406, 258] width 29 height 7
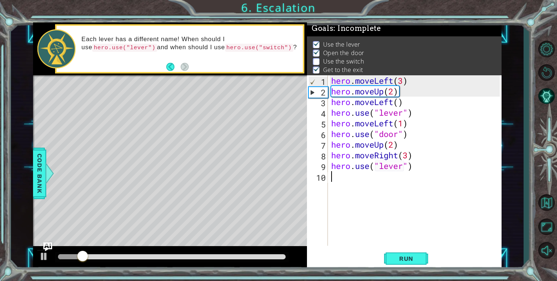
click at [361, 178] on div "hero . moveLeft ( 3 ) hero . moveUp ( 2 ) hero . moveLeft ( ) hero . use ( "lev…" at bounding box center [417, 171] width 174 height 192
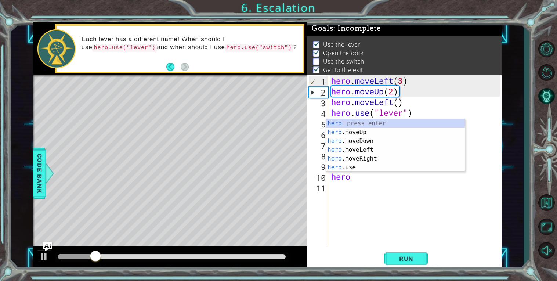
scroll to position [0, 0]
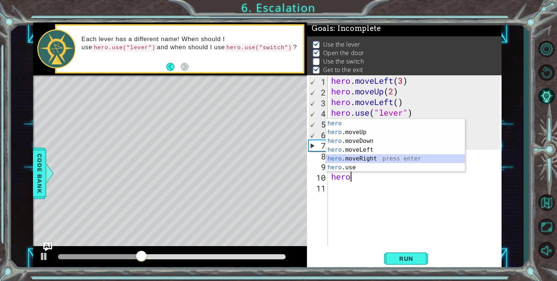
click at [366, 158] on div "hero press enter hero .moveUp press enter hero .moveDown press enter hero .move…" at bounding box center [395, 154] width 139 height 71
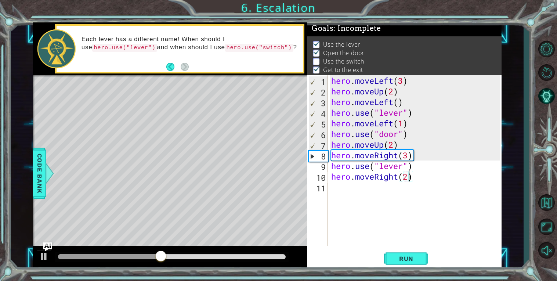
scroll to position [0, 3]
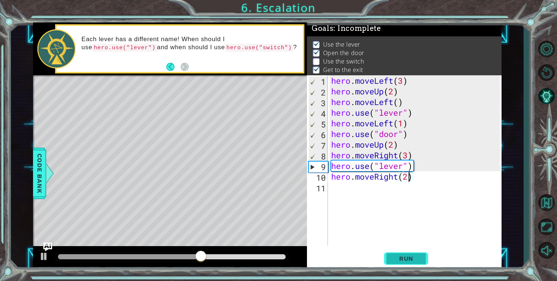
click at [420, 259] on span "Run" at bounding box center [406, 258] width 29 height 7
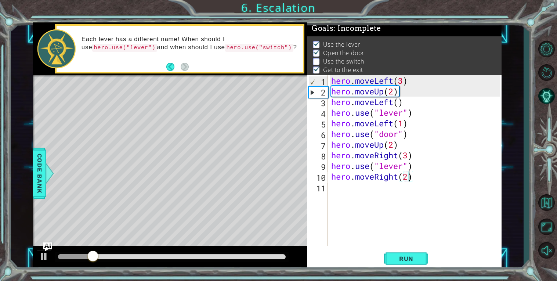
click at [402, 168] on div "hero . moveLeft ( 3 ) hero . moveUp ( 2 ) hero . moveLeft ( ) hero . use ( "lev…" at bounding box center [417, 171] width 174 height 192
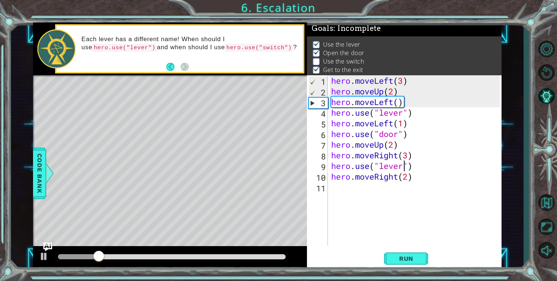
click at [403, 168] on div "hero . moveLeft ( 3 ) hero . moveUp ( 2 ) hero . moveLeft ( ) hero . use ( "lev…" at bounding box center [417, 171] width 174 height 192
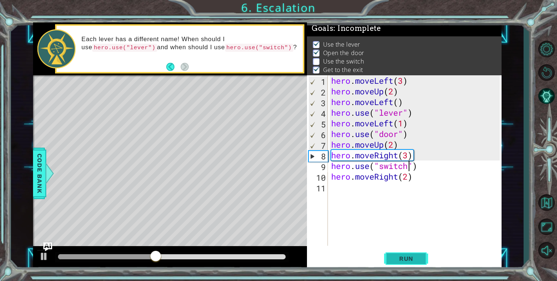
click at [413, 254] on button "Run" at bounding box center [406, 258] width 44 height 19
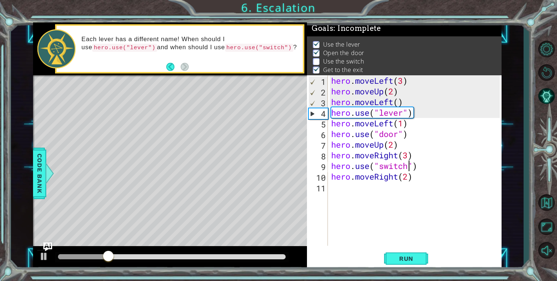
click at [411, 176] on div "hero . moveLeft ( 3 ) hero . moveUp ( 2 ) hero . moveLeft ( ) hero . use ( "lev…" at bounding box center [417, 171] width 174 height 192
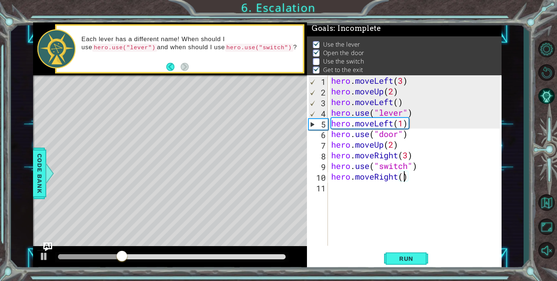
type textarea "hero.moveRight(1)"
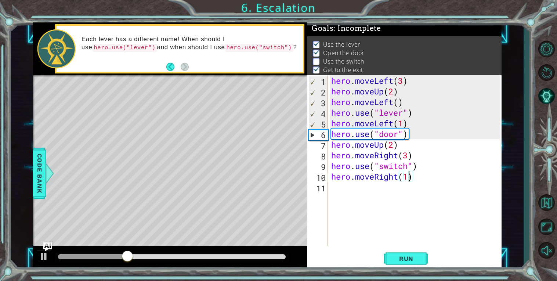
scroll to position [0, 0]
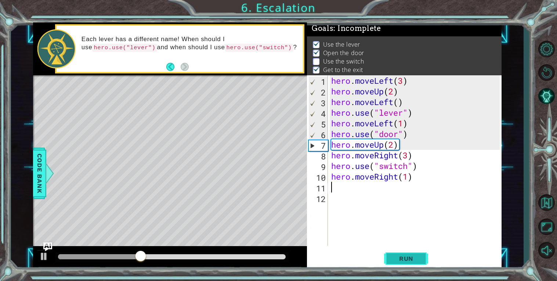
click at [412, 255] on span "Run" at bounding box center [406, 258] width 29 height 7
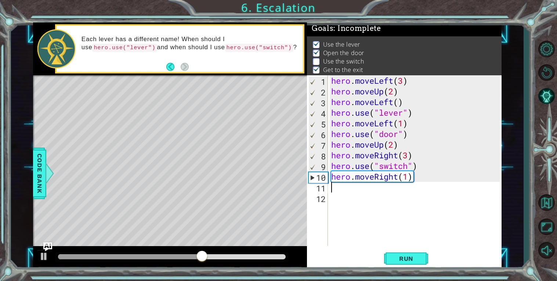
click at [410, 156] on div "hero . moveLeft ( 3 ) hero . moveUp ( 2 ) hero . moveLeft ( ) hero . use ( "lev…" at bounding box center [417, 171] width 174 height 192
type textarea "hero.moveRight(2)"
click at [405, 254] on button "Run" at bounding box center [406, 258] width 44 height 19
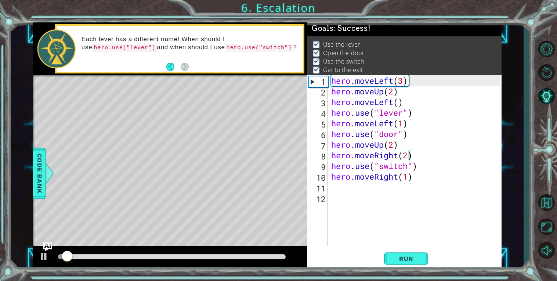
click at [388, 198] on div "hero . moveLeft ( 3 ) hero . moveUp ( 2 ) hero . moveLeft ( ) hero . use ( "lev…" at bounding box center [417, 171] width 174 height 192
click at [368, 189] on div "hero . moveLeft ( 3 ) hero . moveUp ( 2 ) hero . moveLeft ( ) hero . use ( "lev…" at bounding box center [417, 171] width 174 height 192
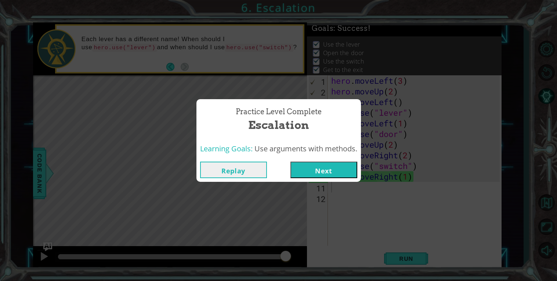
click at [341, 174] on button "Next" at bounding box center [324, 170] width 67 height 17
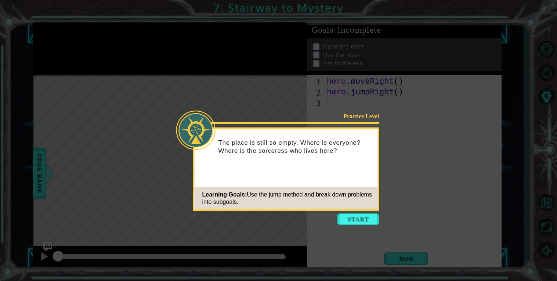
click at [354, 227] on icon at bounding box center [278, 140] width 557 height 281
click at [354, 222] on button "Start" at bounding box center [359, 220] width 42 height 12
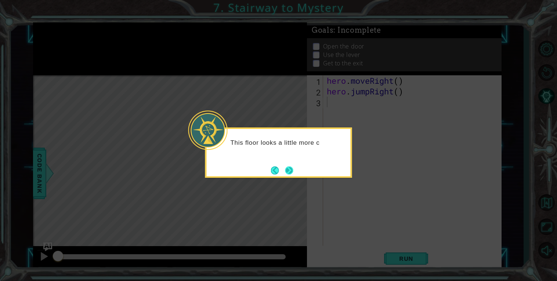
click at [292, 175] on button "Next" at bounding box center [290, 170] width 8 height 8
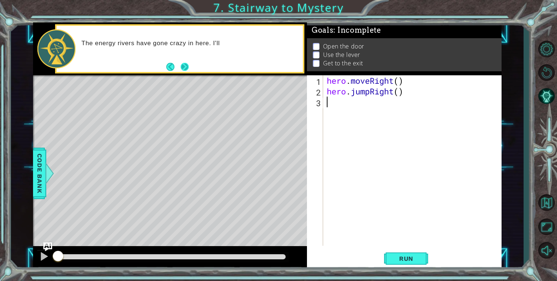
click at [183, 63] on button "Next" at bounding box center [185, 67] width 8 height 8
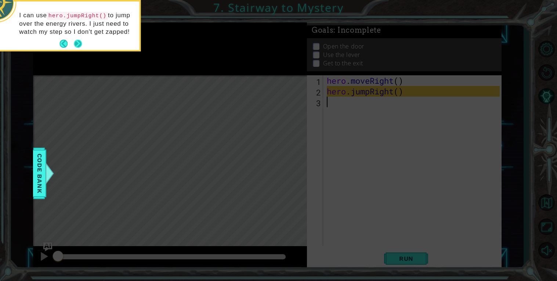
click at [75, 40] on button "Next" at bounding box center [78, 44] width 8 height 8
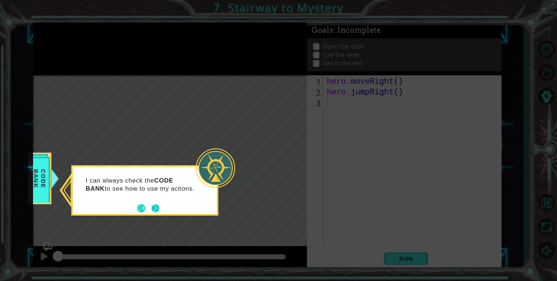
click at [153, 204] on button "Next" at bounding box center [155, 208] width 8 height 8
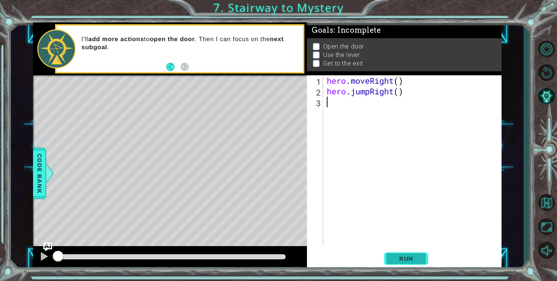
click at [413, 253] on button "Run" at bounding box center [406, 258] width 44 height 19
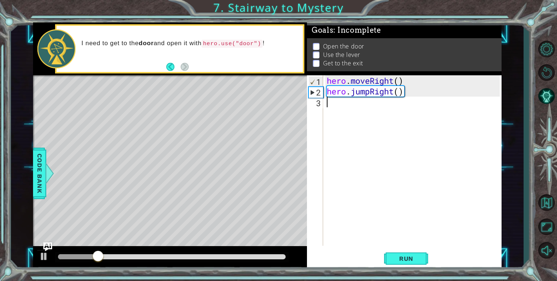
click at [339, 100] on div "hero . moveRight ( ) hero . jumpRight ( )" at bounding box center [415, 171] width 178 height 192
type textarea "y"
type textarea "h"
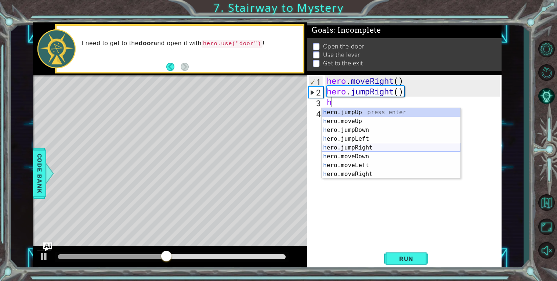
click at [362, 145] on div "h ero.jumpUp press enter h ero.moveUp press enter h ero.jumpDown press enter h …" at bounding box center [391, 152] width 139 height 88
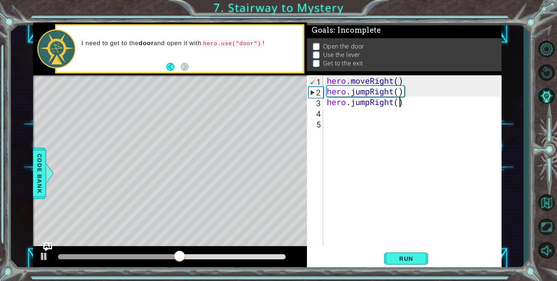
click at [399, 105] on div "hero . moveRight ( ) hero . jumpRight ( ) hero . jumpRight ( )" at bounding box center [415, 171] width 178 height 192
click at [419, 252] on button "Run" at bounding box center [406, 258] width 44 height 19
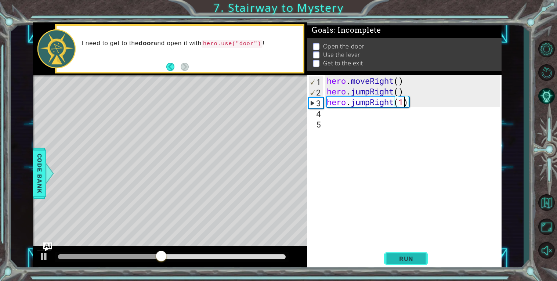
type textarea "hero.jumpRight(1)"
click at [421, 261] on button "Run" at bounding box center [406, 258] width 44 height 19
click at [332, 122] on div "hero . moveRight ( ) hero . jumpRight ( ) hero . jumpRight ( 1 )" at bounding box center [415, 171] width 178 height 192
click at [330, 117] on div "hero . moveRight ( ) hero . jumpRight ( ) hero . jumpRight ( 1 )" at bounding box center [415, 171] width 178 height 192
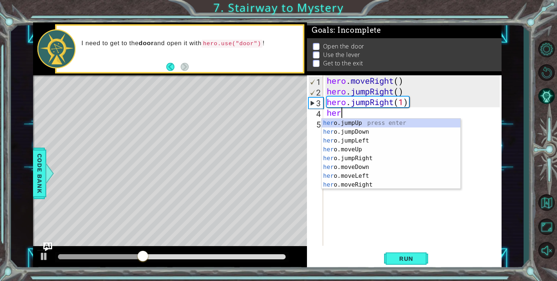
type textarea "hero"
click at [358, 121] on div "hero .jumpUp press enter hero .jumpDown press enter hero .jumpLeft press enter …" at bounding box center [391, 163] width 139 height 88
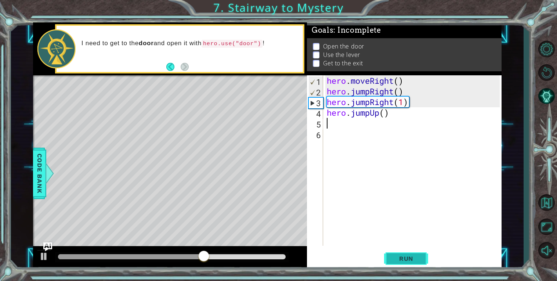
click at [414, 264] on button "Run" at bounding box center [406, 258] width 44 height 19
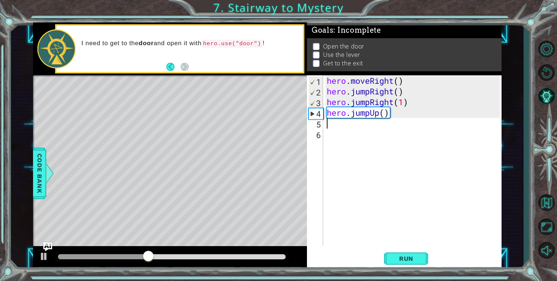
type textarea "hero.jumpUp()"
click at [390, 114] on div "hero . moveRight ( ) hero . jumpRight ( ) hero . jumpRight ( 1 ) hero . jumpUp …" at bounding box center [415, 171] width 178 height 192
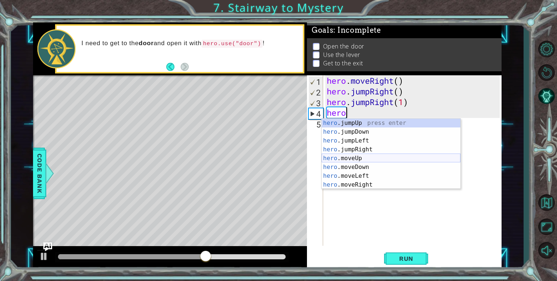
click at [365, 157] on div "hero .jumpUp press enter hero .jumpDown press enter hero .jumpLeft press enter …" at bounding box center [391, 163] width 139 height 88
type textarea "hero.moveUp(1)"
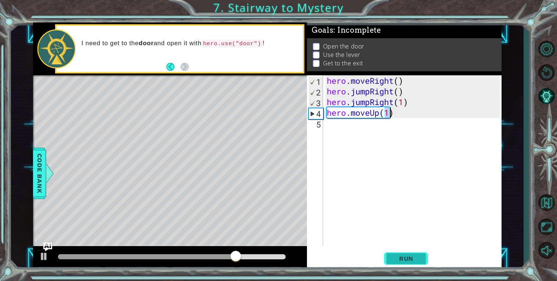
click at [422, 256] on button "Run" at bounding box center [406, 258] width 44 height 19
click at [337, 129] on div "hero . moveRight ( ) hero . jumpRight ( ) hero . jumpRight ( 1 ) hero . moveUp …" at bounding box center [415, 171] width 178 height 192
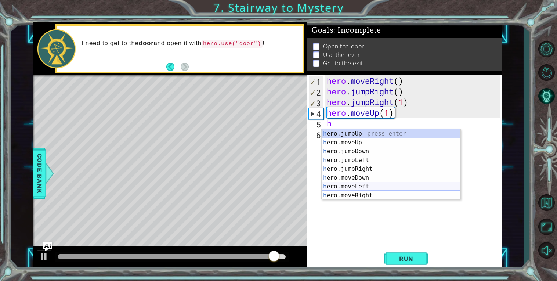
click at [352, 183] on div "h ero.jumpUp press enter h ero.moveUp press enter h ero.jumpDown press enter h …" at bounding box center [391, 173] width 139 height 88
type textarea "hero.moveLeft(1)"
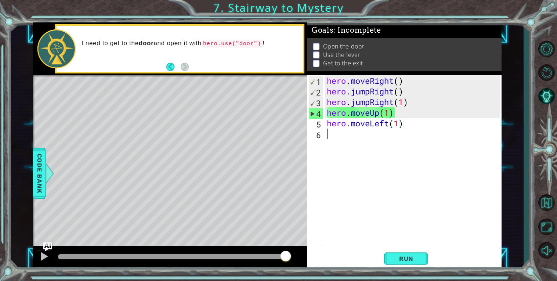
click at [348, 148] on div "hero . moveRight ( ) hero . jumpRight ( ) hero . jumpRight ( 1 ) hero . moveUp …" at bounding box center [415, 171] width 178 height 192
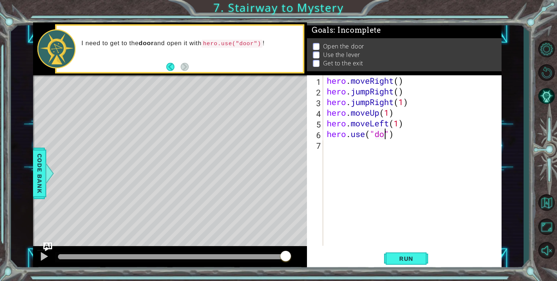
scroll to position [0, 3]
type textarea "hero.use("door")"
click at [392, 252] on button "Run" at bounding box center [406, 258] width 44 height 19
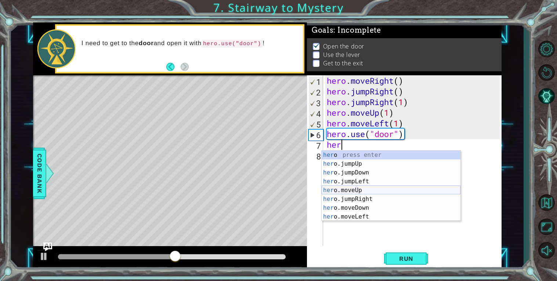
click at [362, 194] on div "her o press enter her o.jumpUp press enter her o.jumpDown press enter her o.jum…" at bounding box center [391, 195] width 139 height 88
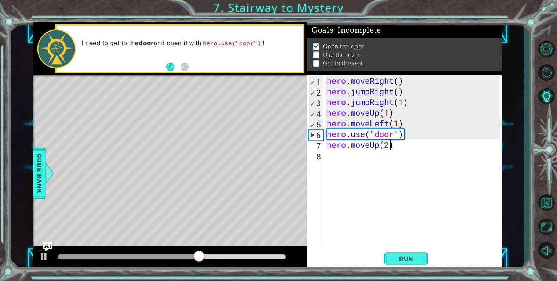
scroll to position [0, 2]
type textarea "hero.moveUp(2)"
click at [412, 256] on span "Run" at bounding box center [406, 258] width 29 height 7
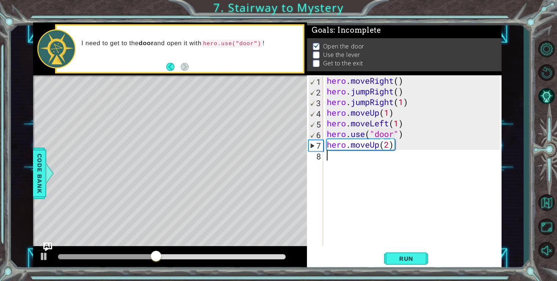
click at [352, 164] on div "hero . moveRight ( ) hero . jumpRight ( ) hero . jumpRight ( 1 ) hero . moveUp …" at bounding box center [415, 171] width 178 height 192
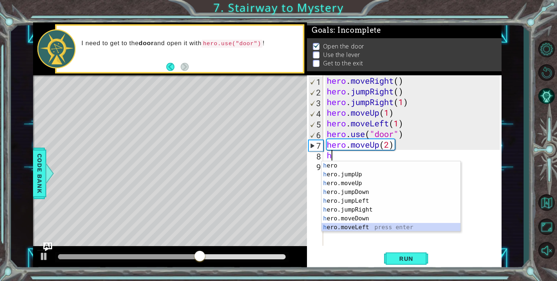
click at [359, 225] on div "h ero press enter h ero.jumpUp press enter h ero.moveUp press enter h ero.jumpD…" at bounding box center [391, 205] width 139 height 88
type textarea "hero.moveLeft(1)"
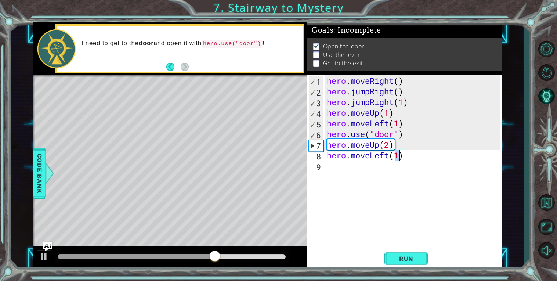
click at [342, 170] on div "hero . moveRight ( ) hero . jumpRight ( ) hero . jumpRight ( 1 ) hero . moveUp …" at bounding box center [415, 171] width 178 height 192
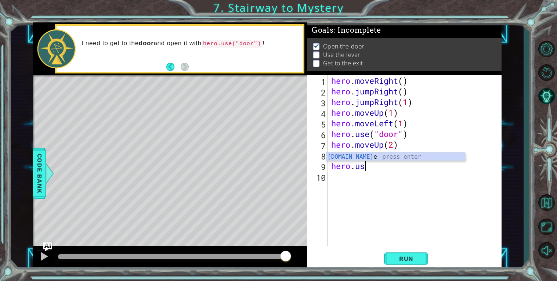
scroll to position [0, 1]
click at [361, 154] on div "[DOMAIN_NAME] e press enter" at bounding box center [395, 166] width 139 height 26
type textarea "hero.use("lever")"
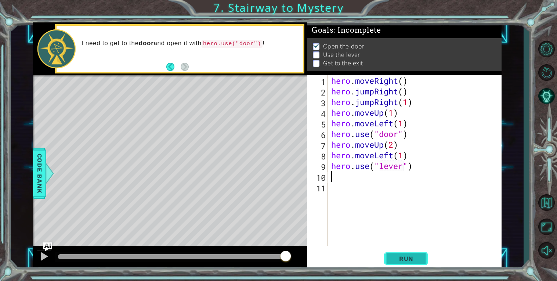
click at [411, 258] on span "Run" at bounding box center [406, 258] width 29 height 7
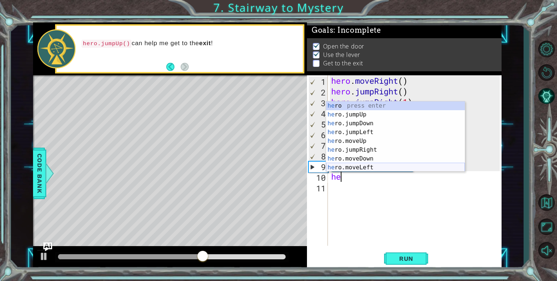
click at [367, 170] on div "he ro press enter he ro.jumpUp press enter he ro.jumpDown press enter he ro.jum…" at bounding box center [395, 145] width 139 height 88
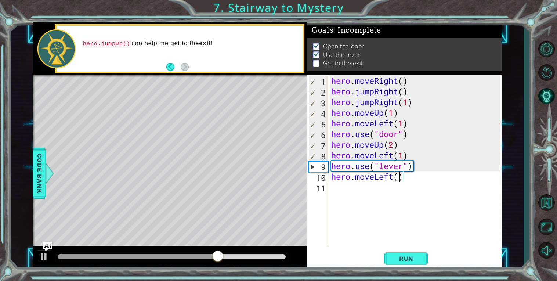
scroll to position [0, 3]
type textarea "hero.moveLeft(2)"
click at [412, 260] on span "Run" at bounding box center [406, 258] width 29 height 7
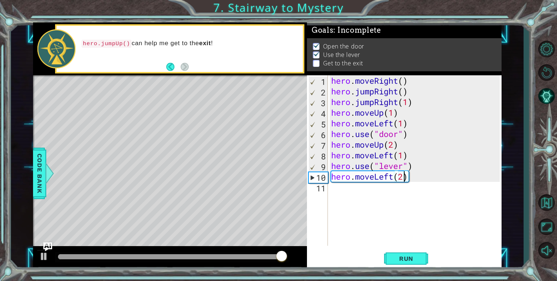
click at [369, 190] on div "hero . moveRight ( ) hero . jumpRight ( ) hero . jumpRight ( 1 ) hero . moveUp …" at bounding box center [417, 171] width 174 height 192
click at [408, 180] on div "hero . moveRight ( ) hero . jumpRight ( ) hero . jumpRight ( 1 ) hero . moveUp …" at bounding box center [417, 171] width 174 height 192
type textarea "hero.moveLeft(2)"
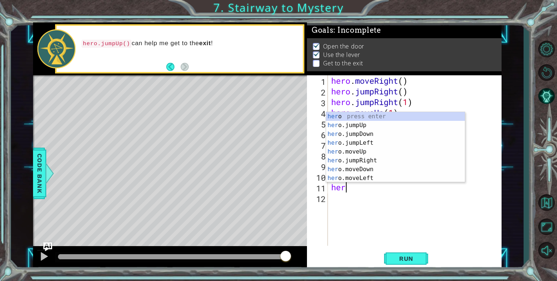
type textarea "hero"
click at [353, 126] on div "hero press enter hero .jumpUp press enter hero .jumpDown press enter hero .jump…" at bounding box center [395, 156] width 139 height 88
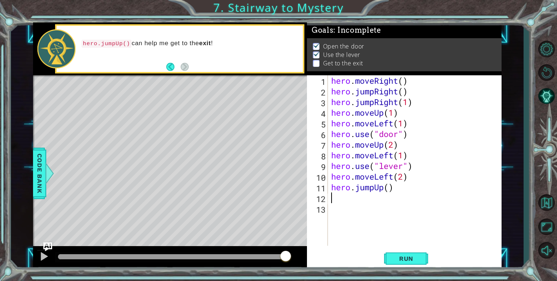
scroll to position [0, 0]
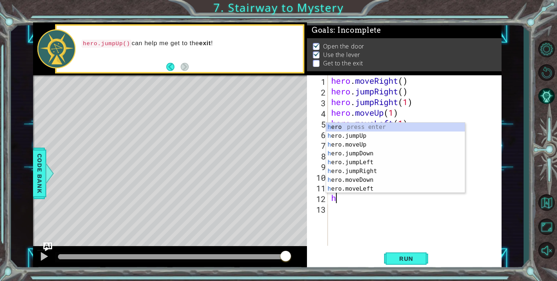
type textarea "he"
click at [378, 169] on div "he ro press enter he ro.jumpUp press enter he ro.jumpDown press enter he ro.jum…" at bounding box center [395, 167] width 139 height 88
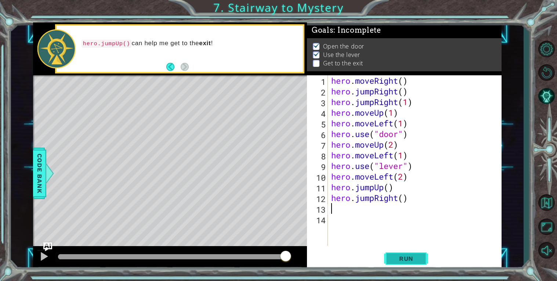
click at [409, 254] on button "Run" at bounding box center [406, 258] width 44 height 19
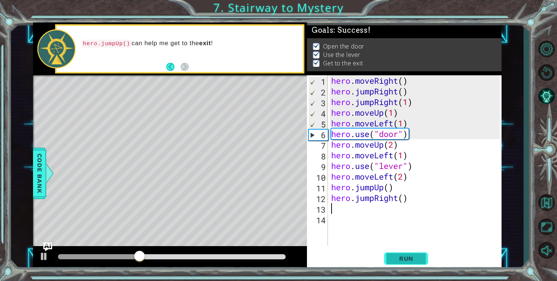
click at [409, 254] on button "Run" at bounding box center [406, 258] width 44 height 19
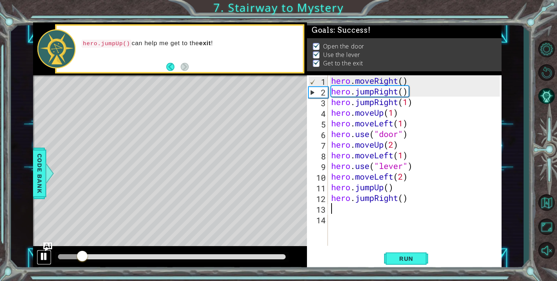
click at [43, 257] on div at bounding box center [44, 257] width 10 height 10
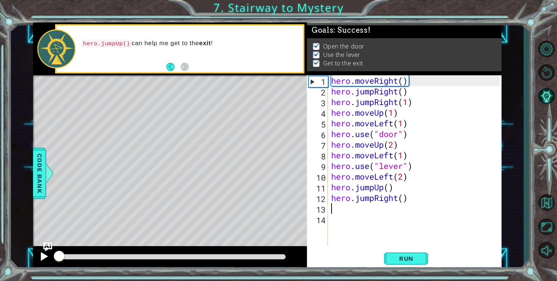
drag, startPoint x: 85, startPoint y: 255, endPoint x: 49, endPoint y: 252, distance: 35.8
click at [49, 252] on div at bounding box center [170, 258] width 274 height 24
click at [423, 258] on button "Run" at bounding box center [406, 258] width 44 height 19
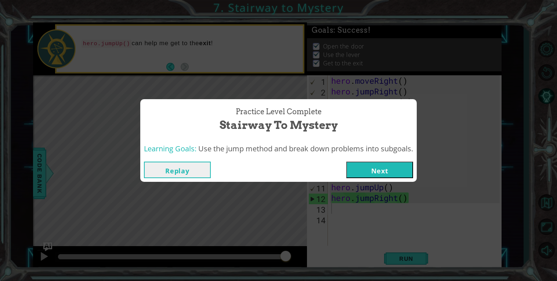
click at [387, 169] on button "Next" at bounding box center [380, 170] width 67 height 17
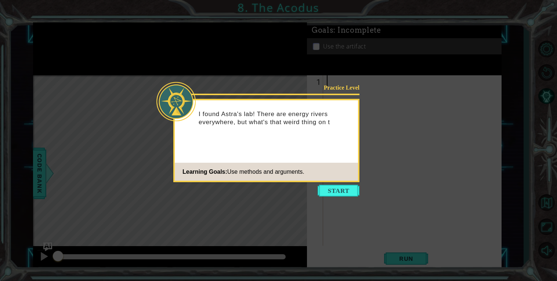
click at [341, 182] on div "Practice Level I found Astra's lab! There are energy rivers everywhere, but wha…" at bounding box center [266, 140] width 186 height 83
click at [341, 198] on icon at bounding box center [278, 140] width 557 height 281
click at [346, 195] on button "Start" at bounding box center [339, 191] width 42 height 12
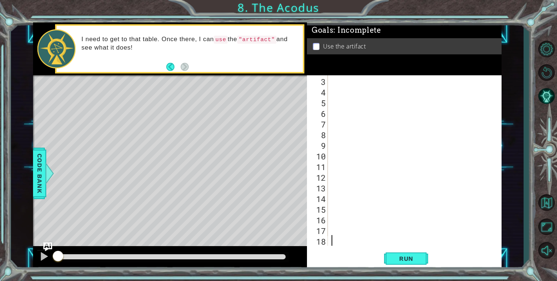
scroll to position [10, 0]
type textarea "h"
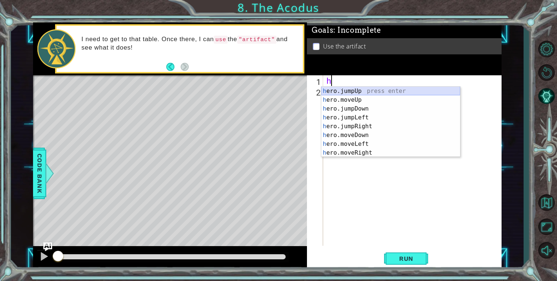
click at [356, 90] on div "h ero.jumpUp press enter h ero.moveUp press enter h ero.jumpDown press enter h …" at bounding box center [391, 131] width 139 height 88
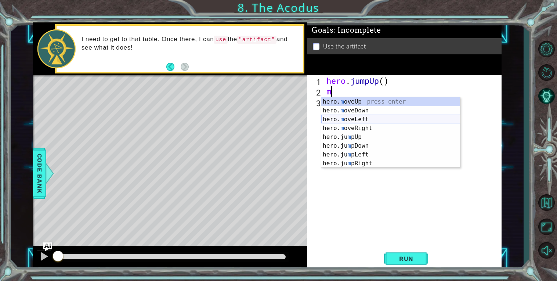
click at [352, 119] on div "hero. m oveUp press enter hero. m oveDown press enter hero. m oveLeft press ent…" at bounding box center [391, 141] width 139 height 88
type textarea "hero.moveLeft(1)"
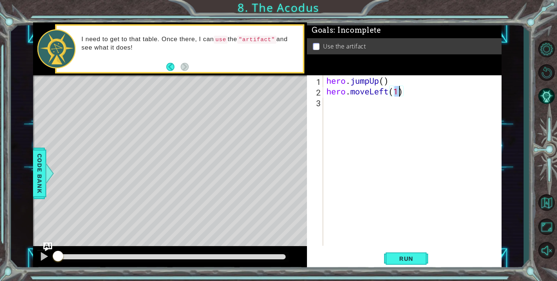
click at [328, 103] on div "hero . jumpUp ( ) hero . moveLeft ( 1 )" at bounding box center [414, 171] width 179 height 192
type textarea "h"
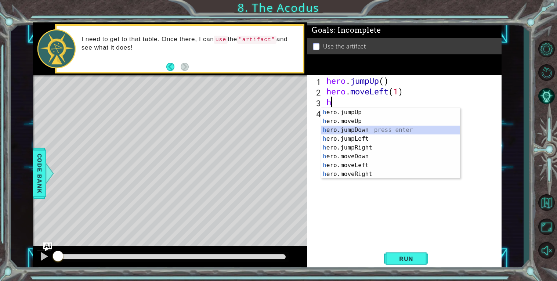
click at [363, 126] on div "h ero.jumpUp press enter h ero.moveUp press enter h ero.jumpDown press enter h …" at bounding box center [391, 152] width 139 height 88
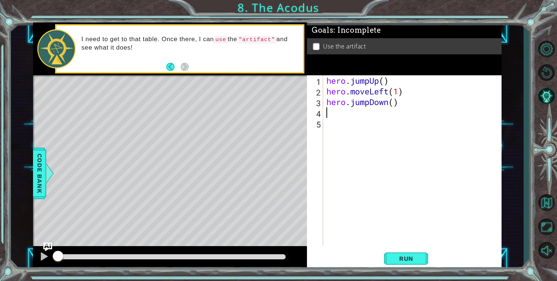
type textarea "h"
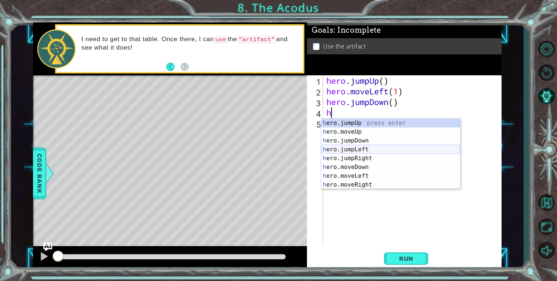
click at [358, 151] on div "h ero.jumpUp press enter h ero.moveUp press enter h ero.jumpDown press enter h …" at bounding box center [391, 163] width 139 height 88
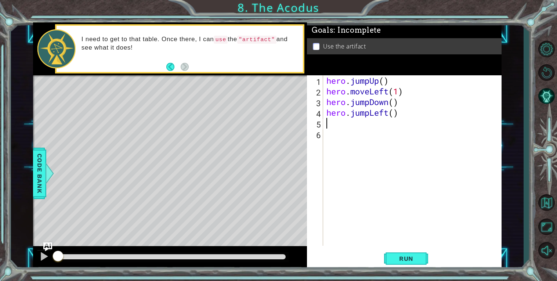
type textarea "h"
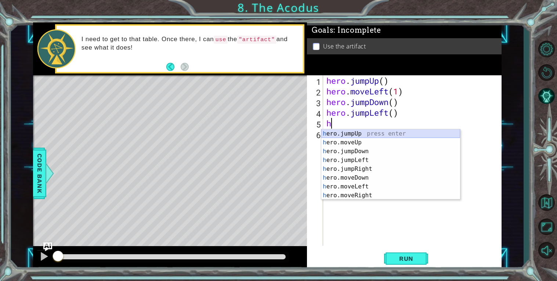
click at [344, 132] on div "h ero.jumpUp press enter h ero.moveUp press enter h ero.jumpDown press enter h …" at bounding box center [391, 173] width 139 height 88
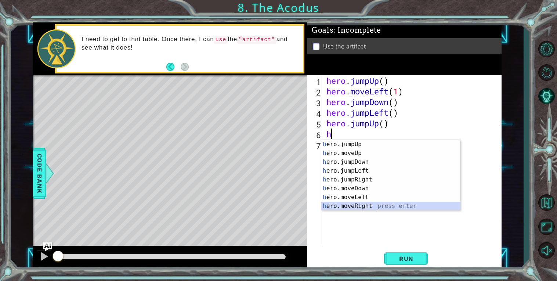
click at [370, 204] on div "h ero.jumpUp press enter h ero.moveUp press enter h ero.jumpDown press enter h …" at bounding box center [391, 184] width 139 height 88
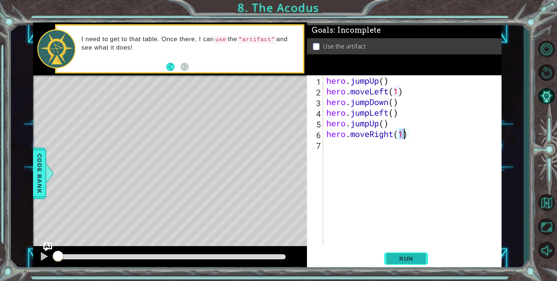
type textarea "hero.moveRight(1)"
click at [400, 259] on span "Run" at bounding box center [406, 258] width 29 height 7
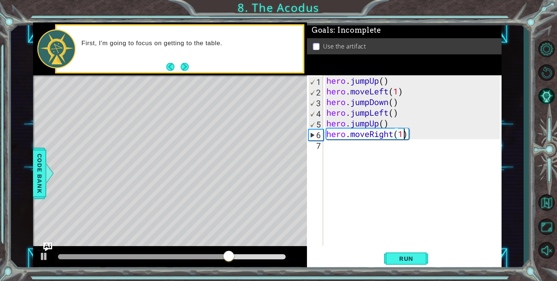
click at [340, 152] on div "hero . jumpUp ( ) hero . moveLeft ( 1 ) hero . jumpDown ( ) hero . jumpLeft ( )…" at bounding box center [414, 171] width 179 height 192
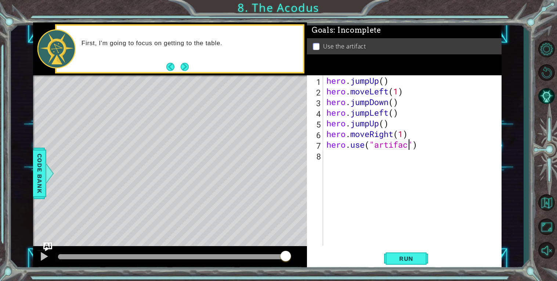
scroll to position [0, 4]
type textarea "hero.use("artifact")"
click at [424, 261] on button "Run" at bounding box center [406, 258] width 44 height 19
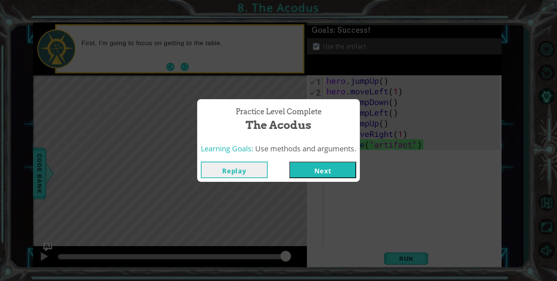
click at [325, 167] on button "Next" at bounding box center [323, 170] width 67 height 17
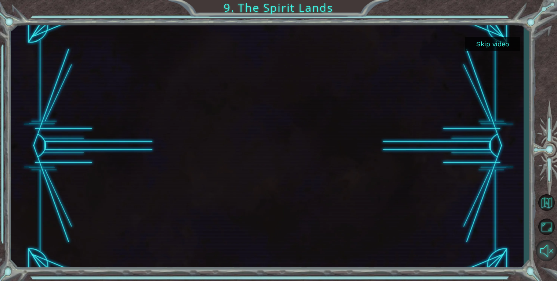
click at [549, 249] on button "Unmute" at bounding box center [546, 250] width 21 height 21
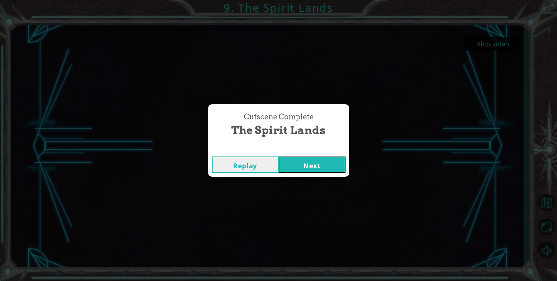
click at [331, 160] on button "Next" at bounding box center [312, 165] width 67 height 17
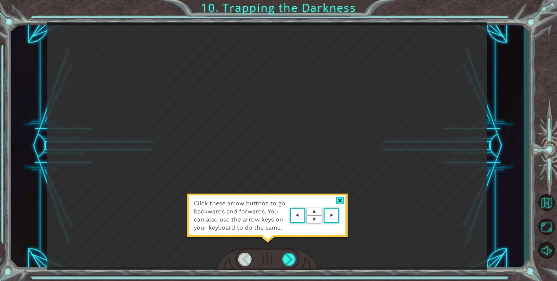
click at [343, 198] on div at bounding box center [340, 201] width 8 height 8
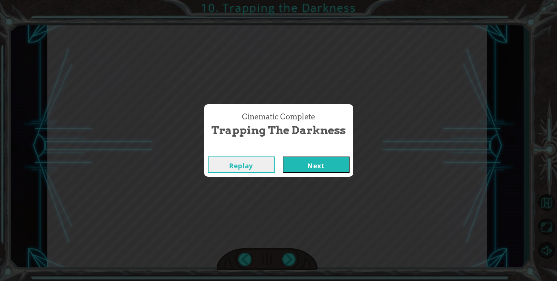
click at [297, 171] on button "Next" at bounding box center [316, 165] width 67 height 17
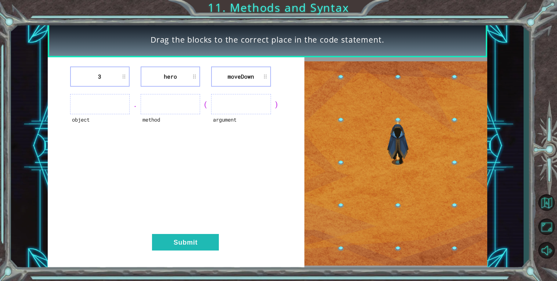
click at [180, 105] on ul at bounding box center [171, 104] width 60 height 20
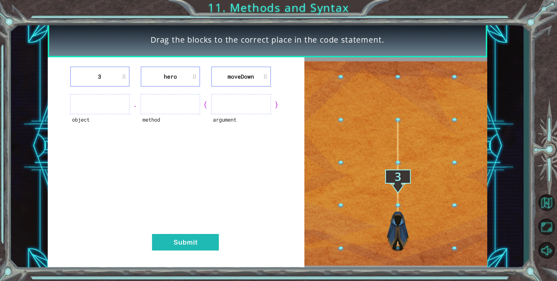
click at [219, 106] on ul at bounding box center [241, 104] width 60 height 20
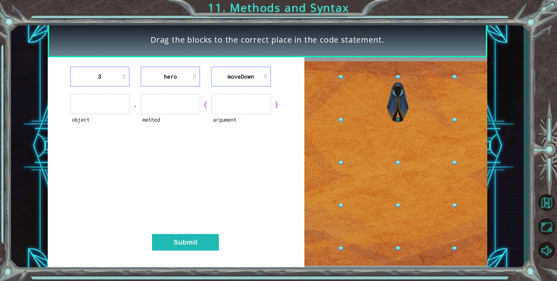
click at [219, 106] on ul at bounding box center [241, 104] width 60 height 20
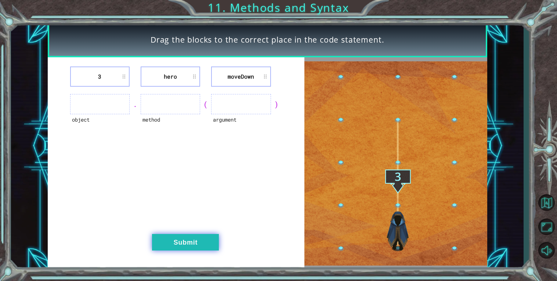
click at [211, 238] on button "Submit" at bounding box center [185, 242] width 67 height 17
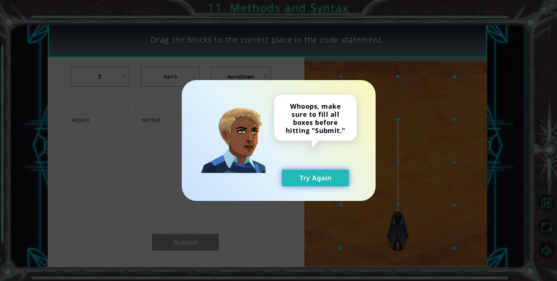
click at [332, 180] on button "Try Again" at bounding box center [315, 178] width 67 height 17
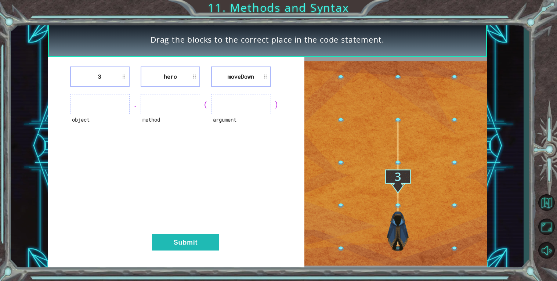
click at [253, 80] on li "moveDown" at bounding box center [241, 77] width 60 height 20
click at [89, 119] on div "object" at bounding box center [100, 124] width 60 height 20
click at [92, 115] on div "object" at bounding box center [100, 124] width 60 height 20
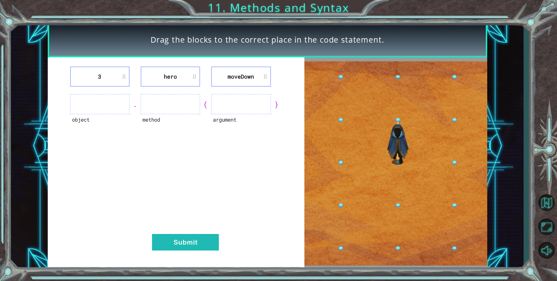
click at [92, 115] on div "object" at bounding box center [100, 124] width 60 height 20
click at [87, 101] on ul at bounding box center [100, 104] width 60 height 20
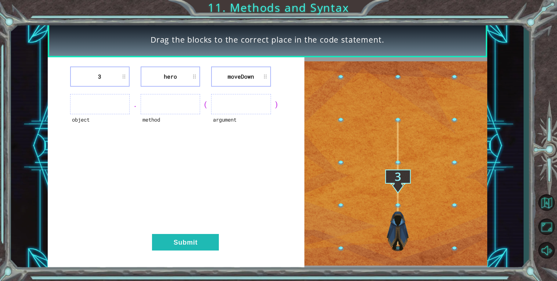
click at [123, 77] on li "3" at bounding box center [100, 77] width 60 height 20
click at [124, 75] on li "3" at bounding box center [100, 77] width 60 height 20
click at [100, 75] on li "3" at bounding box center [100, 77] width 60 height 20
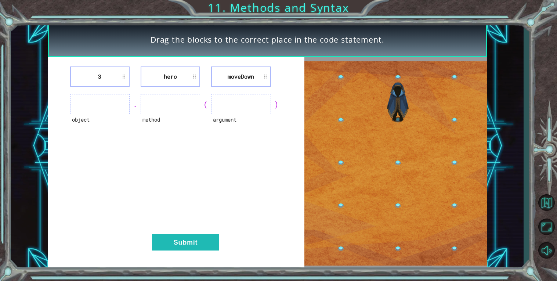
click at [100, 75] on li "3" at bounding box center [100, 77] width 60 height 20
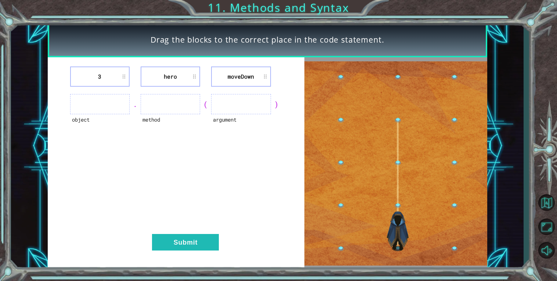
click at [100, 75] on li "3" at bounding box center [100, 77] width 60 height 20
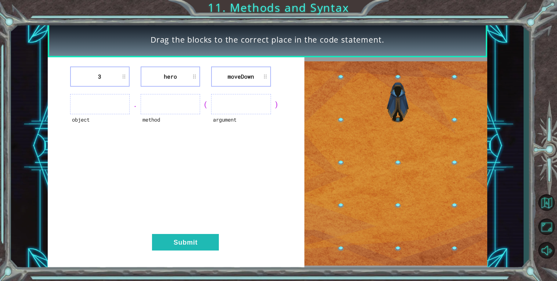
click at [100, 75] on li "3" at bounding box center [100, 77] width 60 height 20
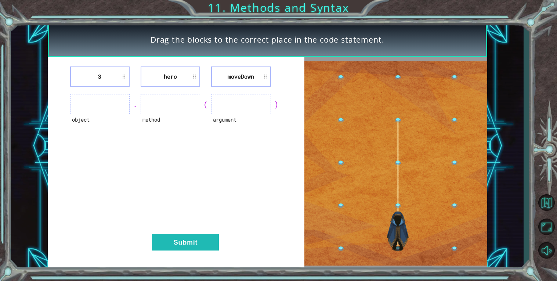
click at [100, 75] on li "3" at bounding box center [100, 77] width 60 height 20
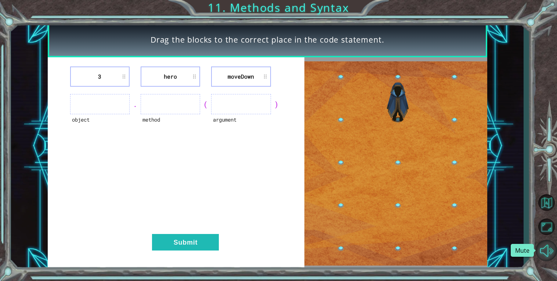
click at [544, 256] on button "Mute" at bounding box center [546, 250] width 21 height 21
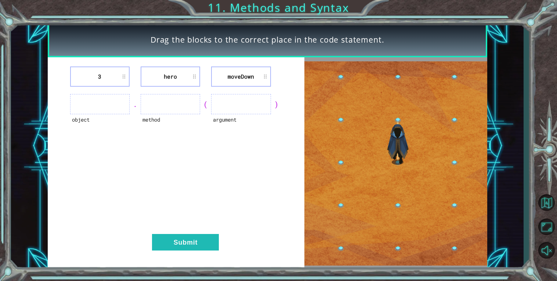
click at [221, 79] on li "moveDown" at bounding box center [241, 77] width 60 height 20
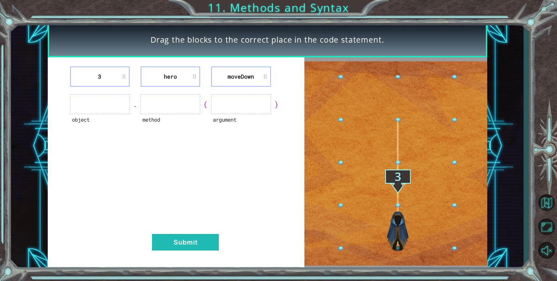
click at [221, 79] on li "moveDown" at bounding box center [241, 77] width 60 height 20
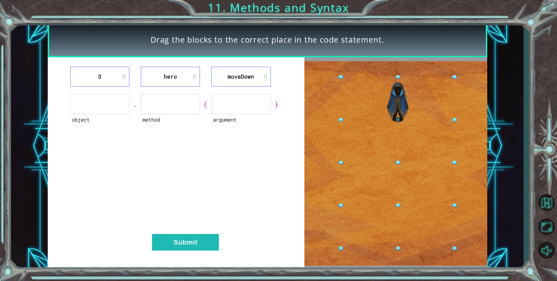
click at [221, 79] on li "moveDown" at bounding box center [241, 77] width 60 height 20
click at [229, 100] on ul at bounding box center [241, 104] width 60 height 20
click at [276, 105] on div ")" at bounding box center [276, 104] width 11 height 10
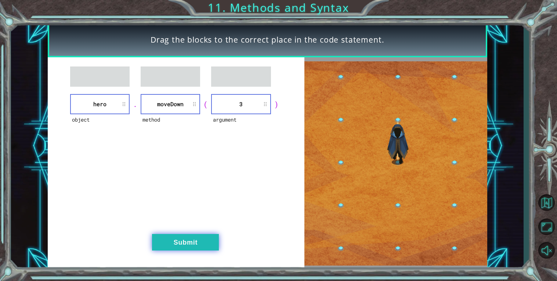
click at [215, 240] on button "Submit" at bounding box center [185, 242] width 67 height 17
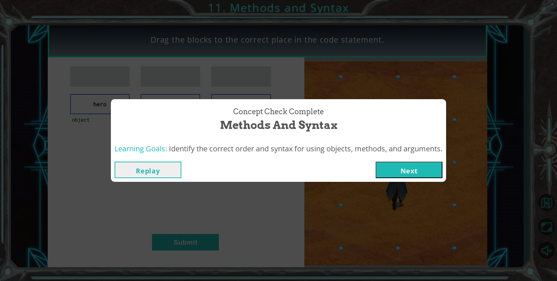
click at [403, 170] on button "Next" at bounding box center [409, 170] width 67 height 17
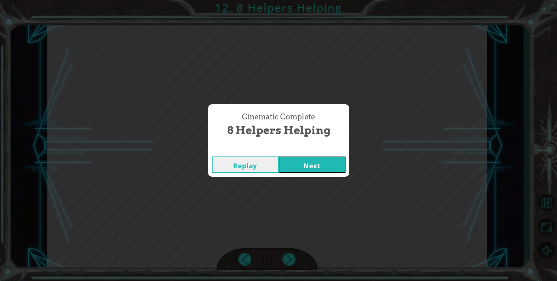
click button "Next" at bounding box center [312, 165] width 67 height 17
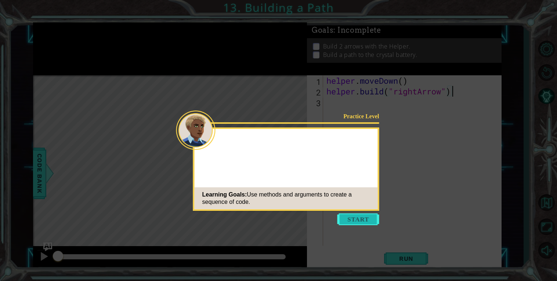
click at [348, 223] on button "Start" at bounding box center [359, 220] width 42 height 12
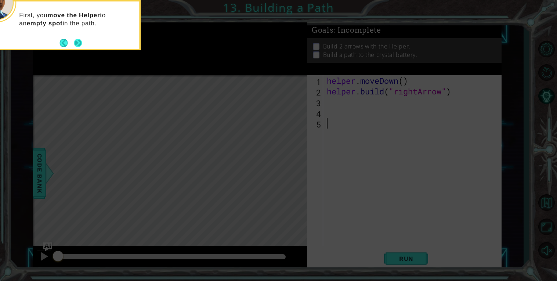
click at [78, 44] on button "Next" at bounding box center [78, 43] width 8 height 8
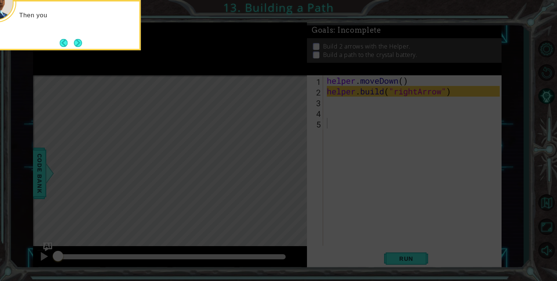
click at [78, 44] on button "Next" at bounding box center [78, 43] width 8 height 8
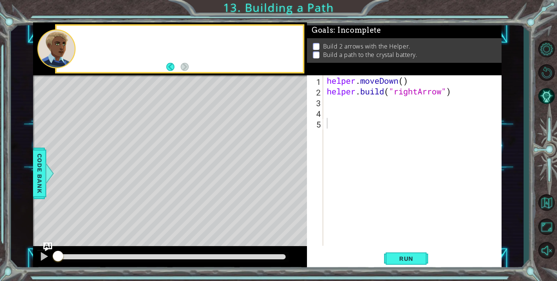
click at [78, 44] on div at bounding box center [189, 49] width 227 height 18
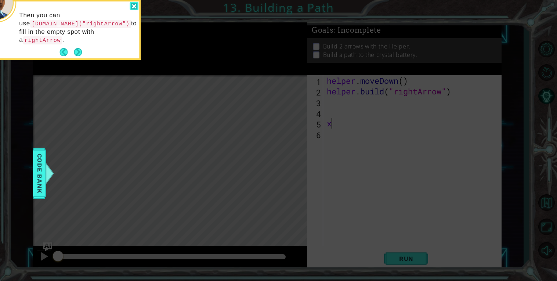
type textarea "x"
click at [136, 7] on div at bounding box center [134, 6] width 9 height 8
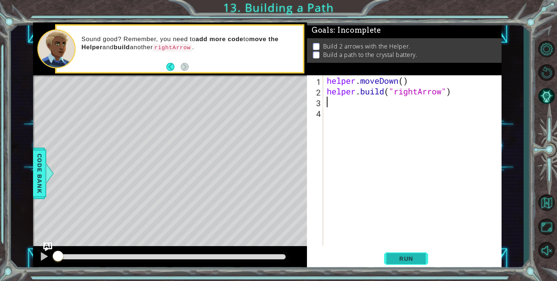
click at [413, 261] on span "Run" at bounding box center [406, 258] width 29 height 7
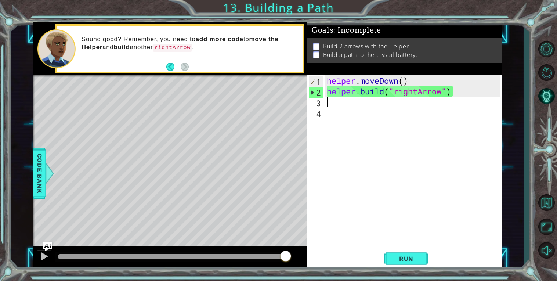
click at [370, 109] on div "helper . moveDown ( ) helper . build ( "rightArrow" )" at bounding box center [415, 171] width 178 height 192
click at [361, 105] on div "helper . moveDown ( ) helper . build ( "rightArrow" )" at bounding box center [415, 171] width 178 height 192
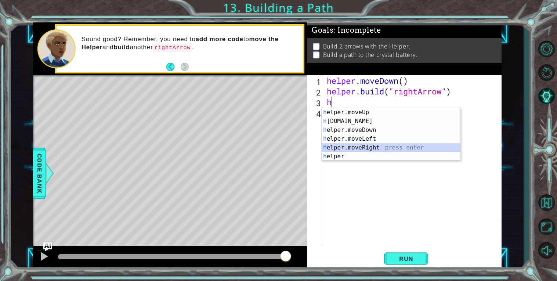
click at [375, 145] on div "h elper.moveUp press enter h [DOMAIN_NAME] press enter h elper.moveDown press e…" at bounding box center [391, 143] width 139 height 71
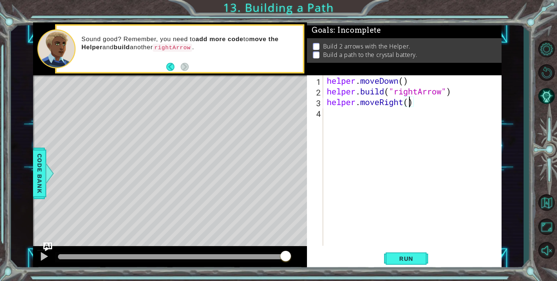
scroll to position [0, 3]
type textarea "helper.moveRight(2)"
click at [423, 256] on button "Run" at bounding box center [406, 258] width 44 height 19
